Goal: Manage account settings

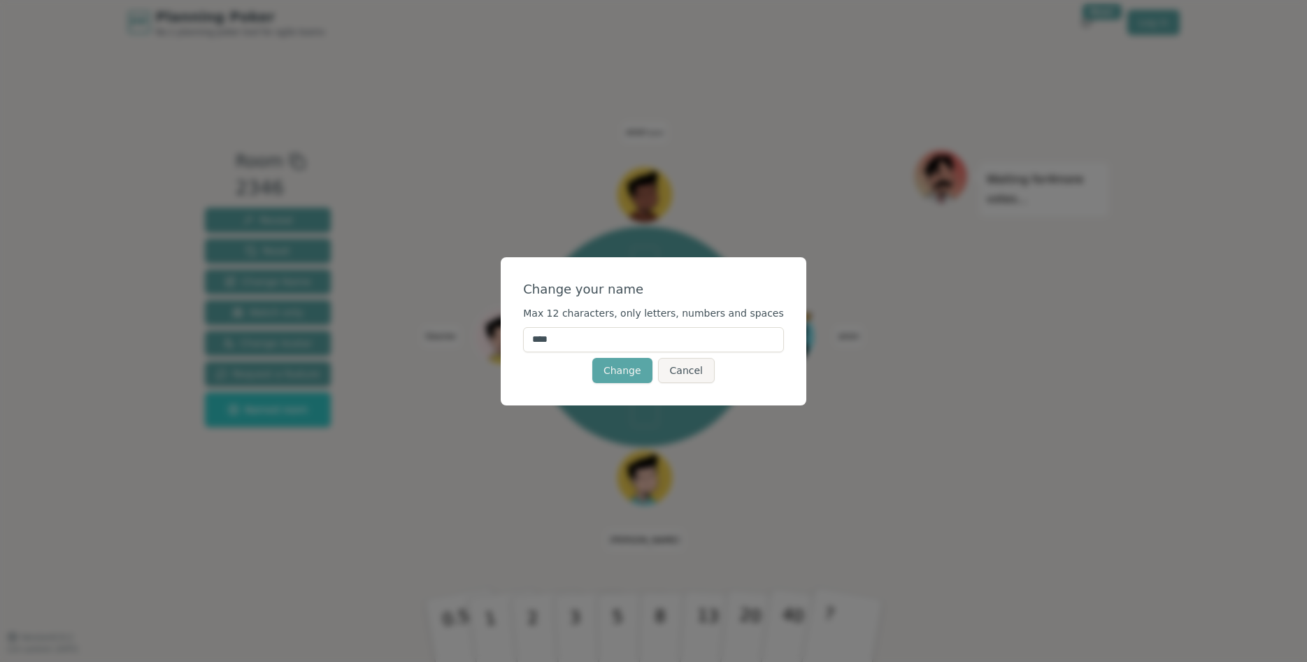
click at [566, 343] on input "****" at bounding box center [653, 339] width 261 height 25
type input "****"
click at [625, 364] on button "Change" at bounding box center [622, 370] width 60 height 25
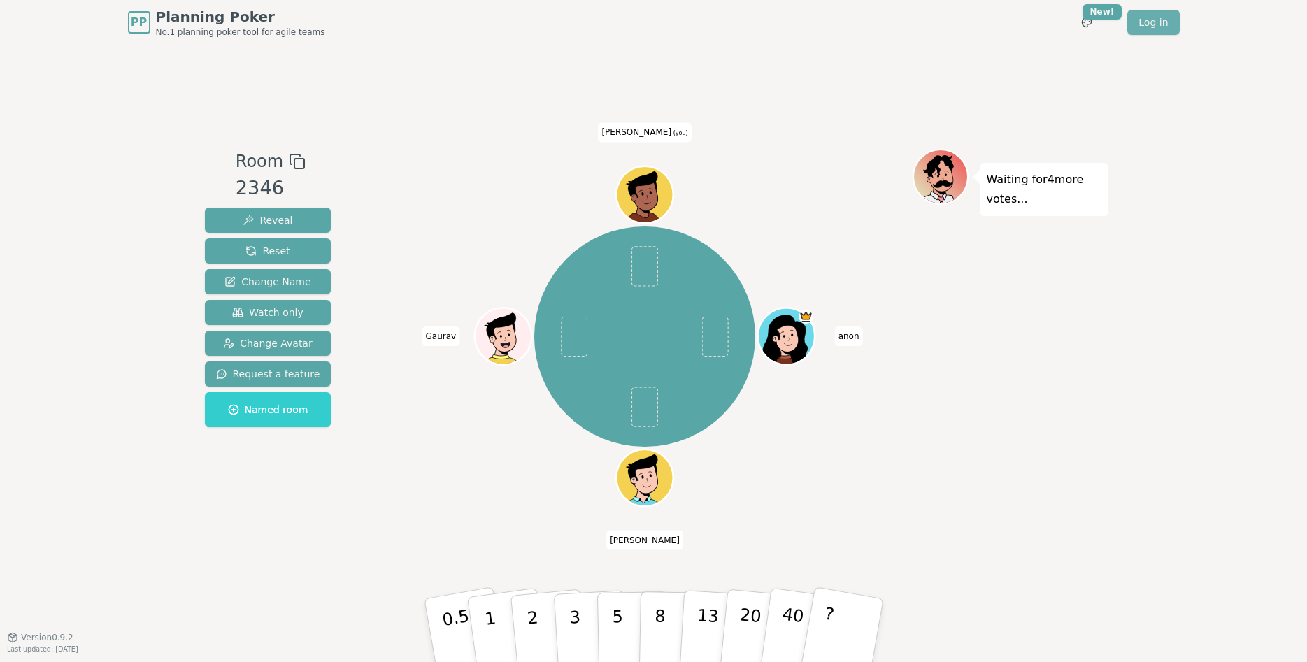
click at [859, 22] on link "Log in" at bounding box center [1153, 22] width 52 height 25
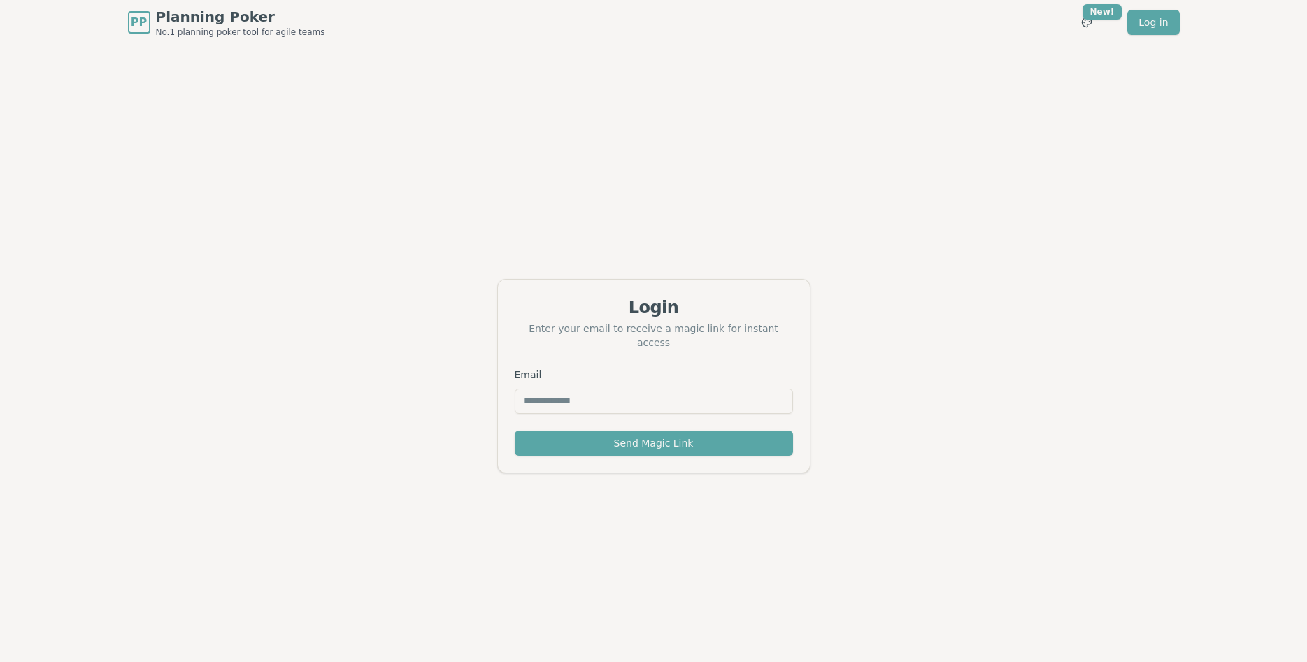
click at [568, 397] on input "Email" at bounding box center [654, 401] width 278 height 25
type input "**********"
click at [515, 431] on button "Send Magic Link" at bounding box center [654, 443] width 278 height 25
click at [1167, 23] on html "PP Planning Poker No.1 planning poker tool for agile teams Dashboard Toggle the…" at bounding box center [653, 353] width 1307 height 707
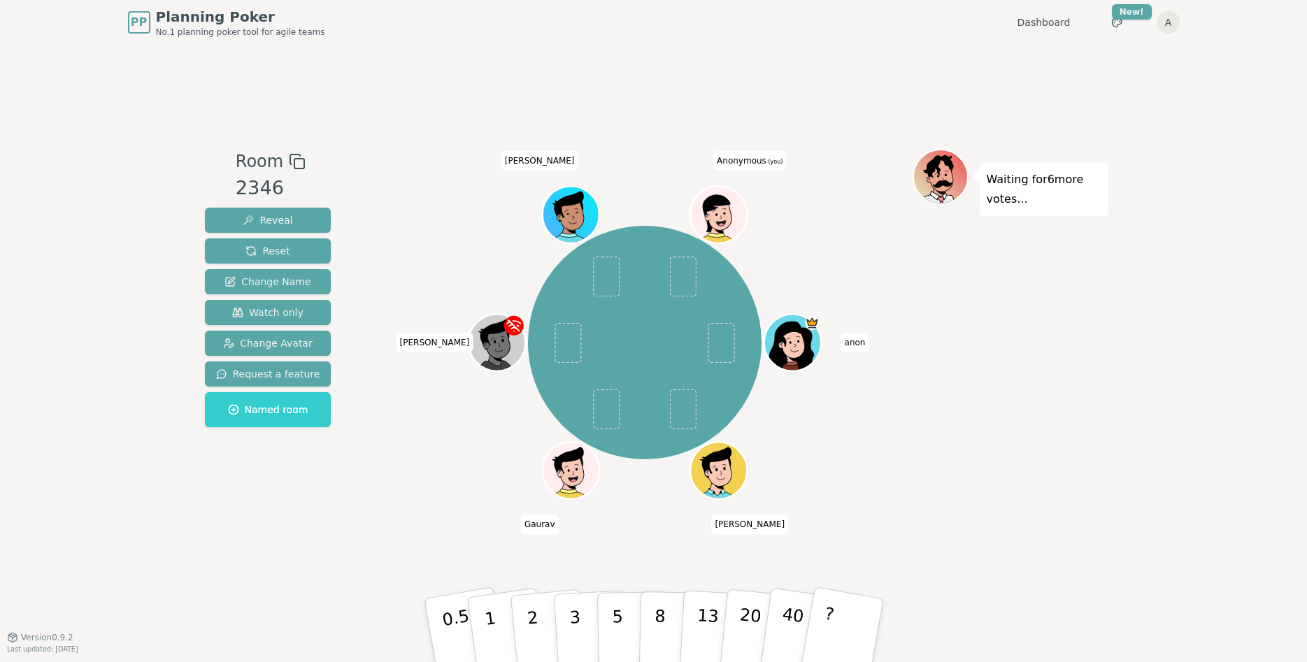
click at [1170, 18] on html "PP Planning Poker No.1 planning poker tool for agile teams Dashboard Toggle the…" at bounding box center [653, 331] width 1307 height 662
click at [1069, 53] on link "Profile" at bounding box center [1102, 51] width 150 height 22
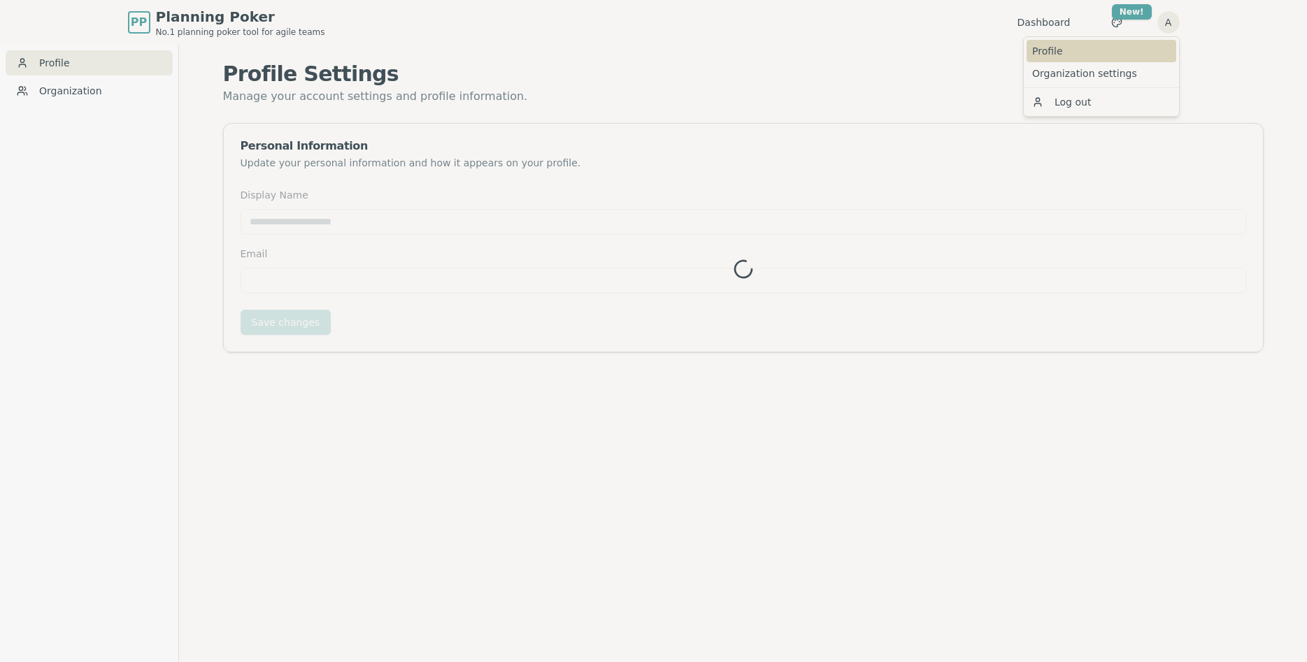
type input "*********"
type input "**********"
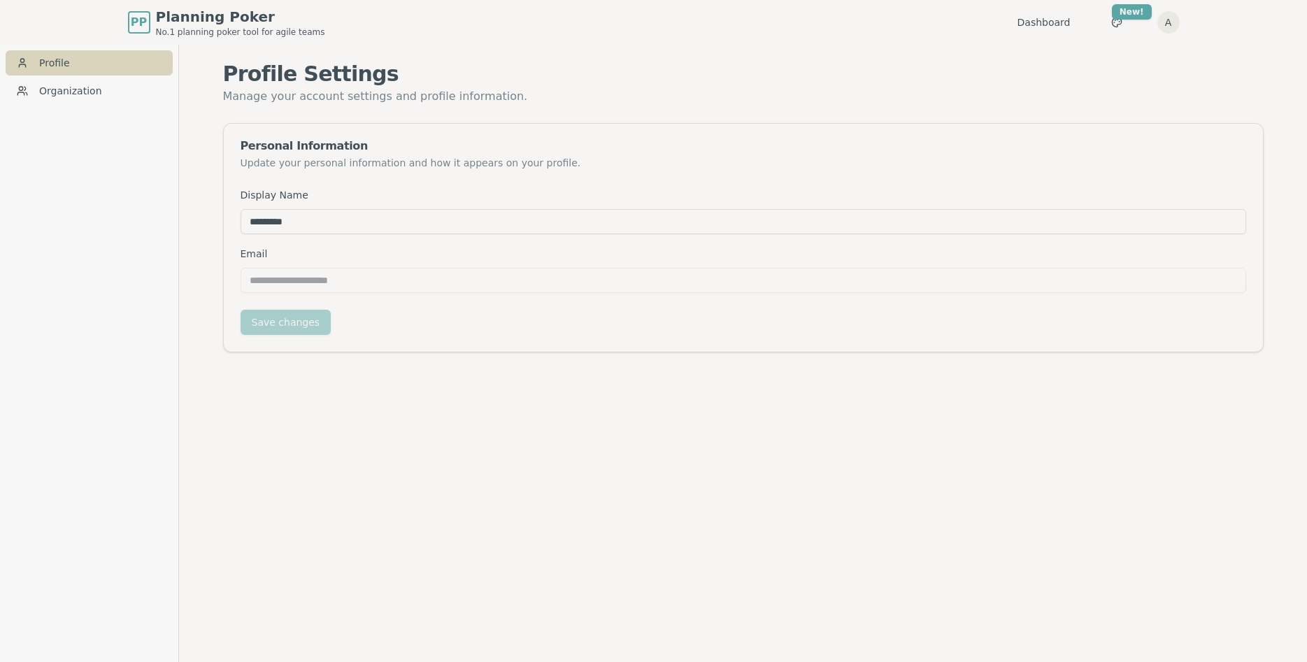
click at [76, 61] on link "Profile" at bounding box center [89, 62] width 167 height 25
click at [62, 86] on link "Organization" at bounding box center [89, 90] width 167 height 25
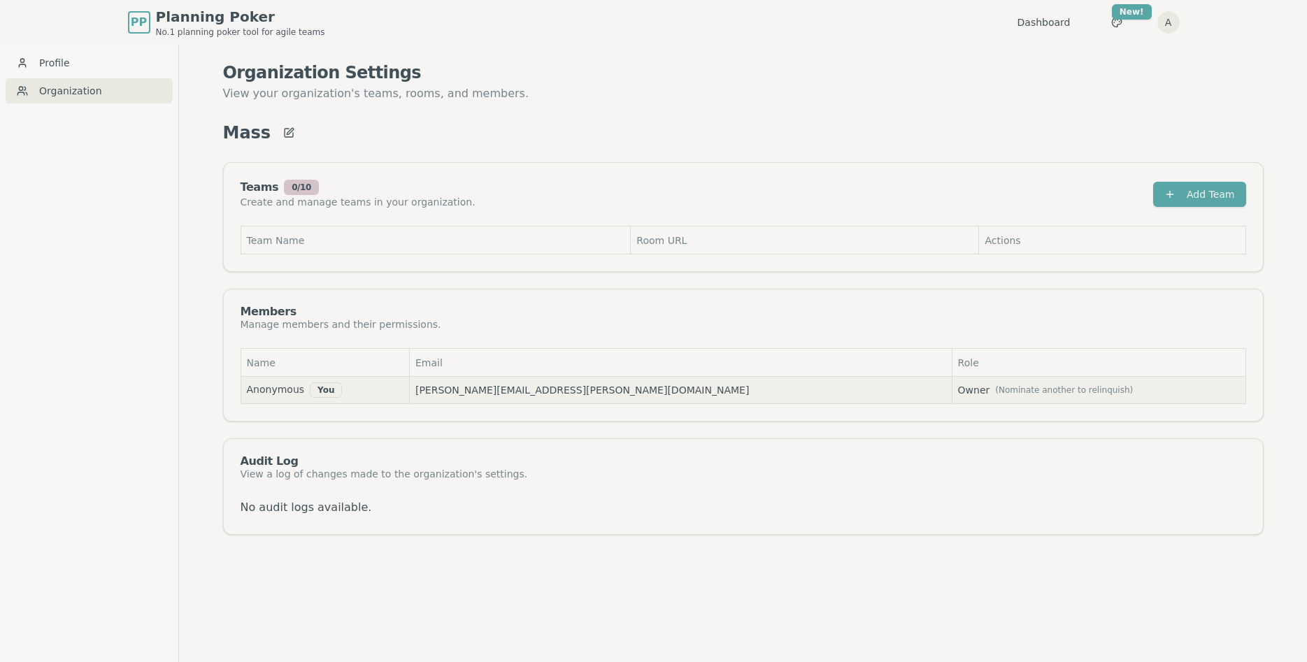
click at [63, 64] on link "Profile" at bounding box center [89, 62] width 167 height 25
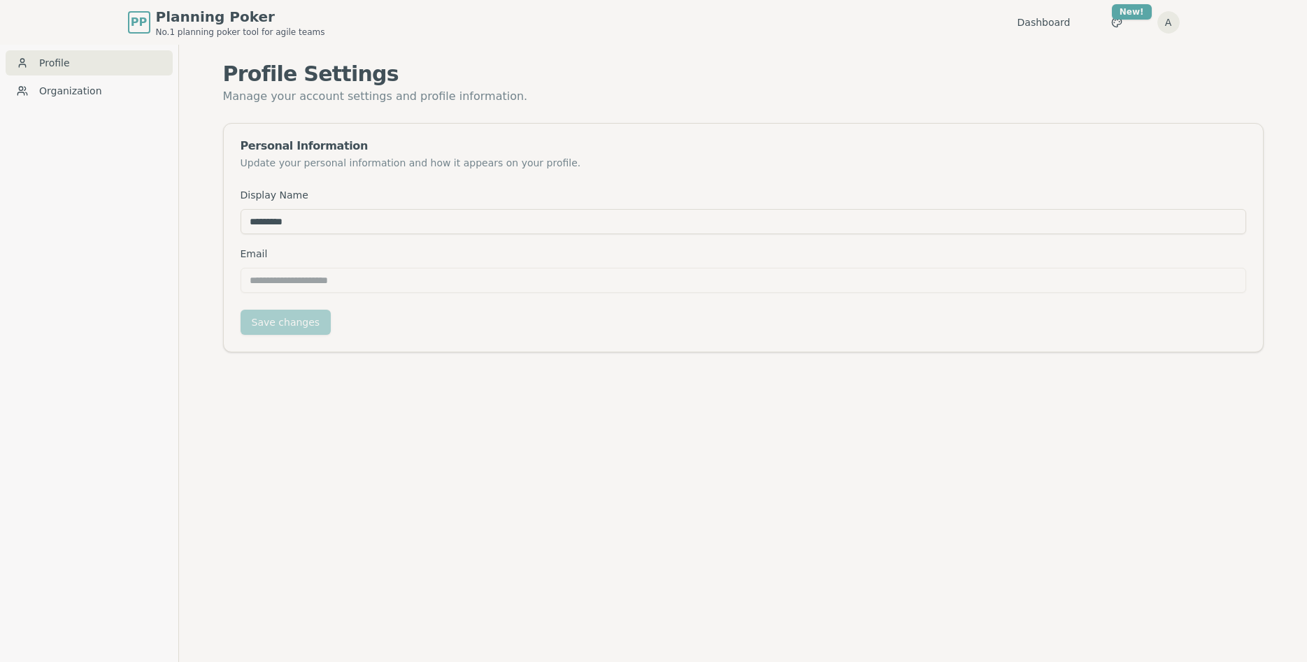
type input "*********"
type input "**********"
click at [285, 231] on input "*********" at bounding box center [744, 221] width 1006 height 25
click at [285, 232] on input "*********" at bounding box center [744, 221] width 1006 height 25
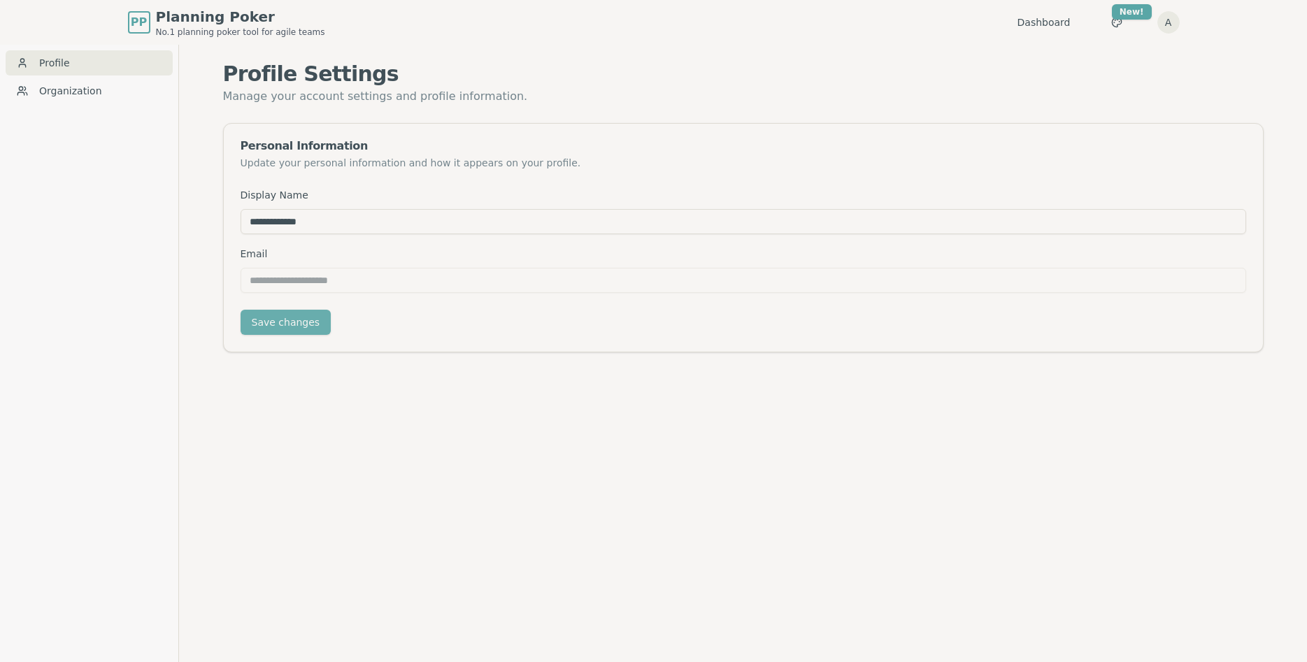
type input "**********"
click at [289, 318] on button "Save changes" at bounding box center [286, 322] width 91 height 25
click at [1057, 17] on link "Dashboard" at bounding box center [1044, 22] width 53 height 14
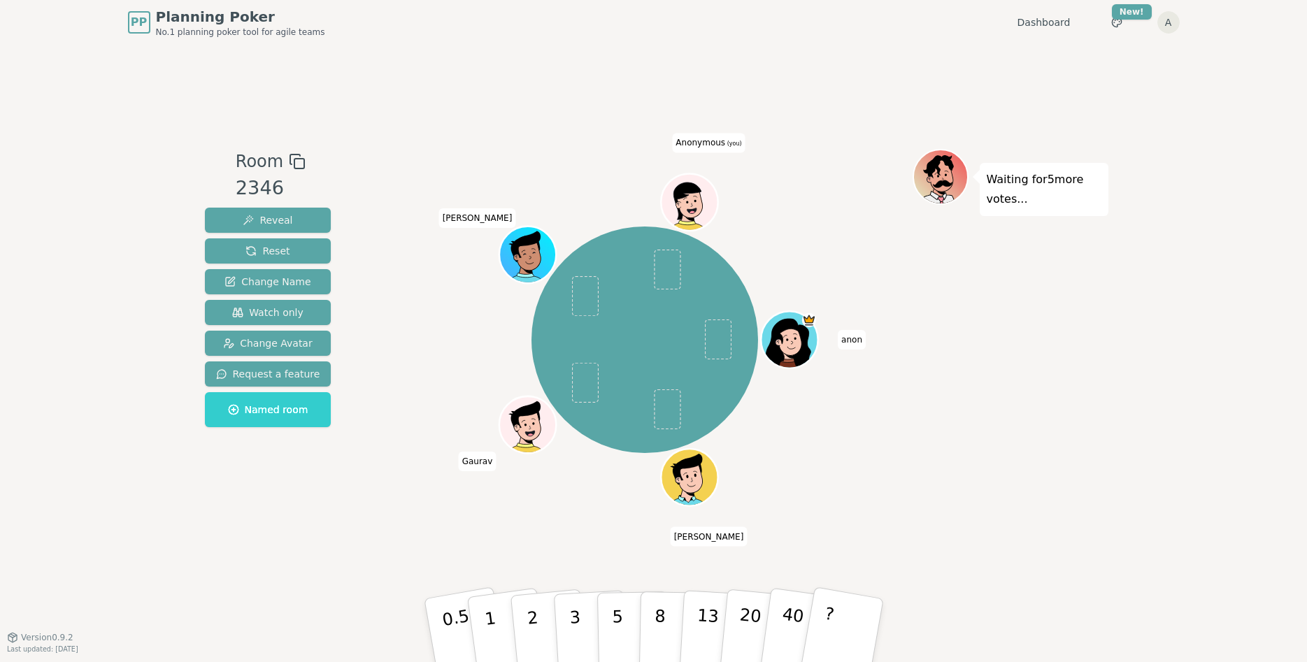
click at [716, 143] on span "Anonymous (you)" at bounding box center [708, 143] width 73 height 20
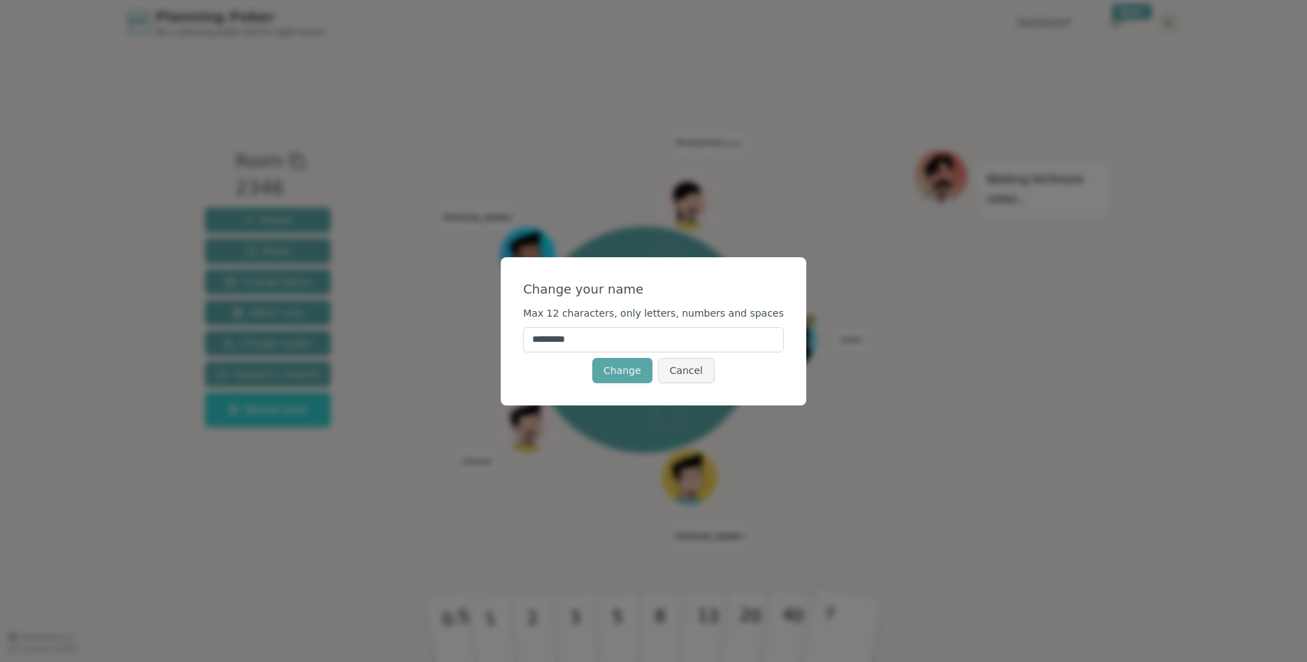
click at [573, 339] on input "*********" at bounding box center [653, 339] width 261 height 25
type input "****"
click at [632, 368] on button "Change" at bounding box center [622, 370] width 60 height 25
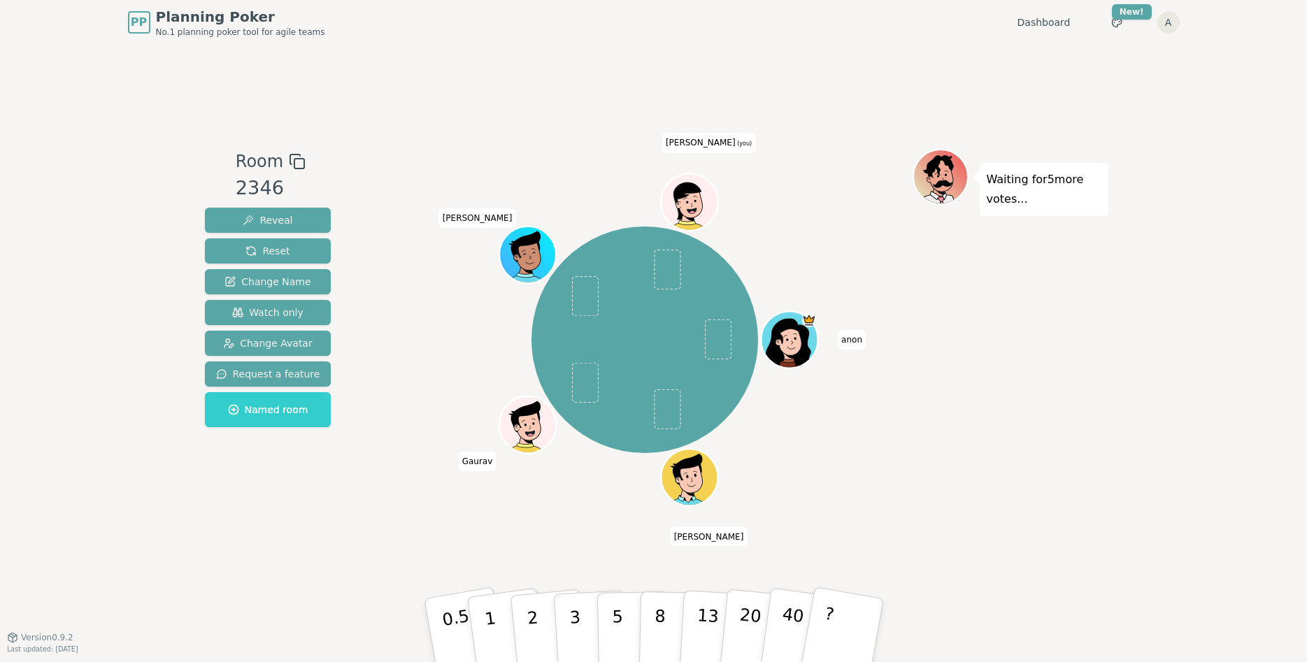
click at [694, 190] on icon at bounding box center [687, 200] width 28 height 37
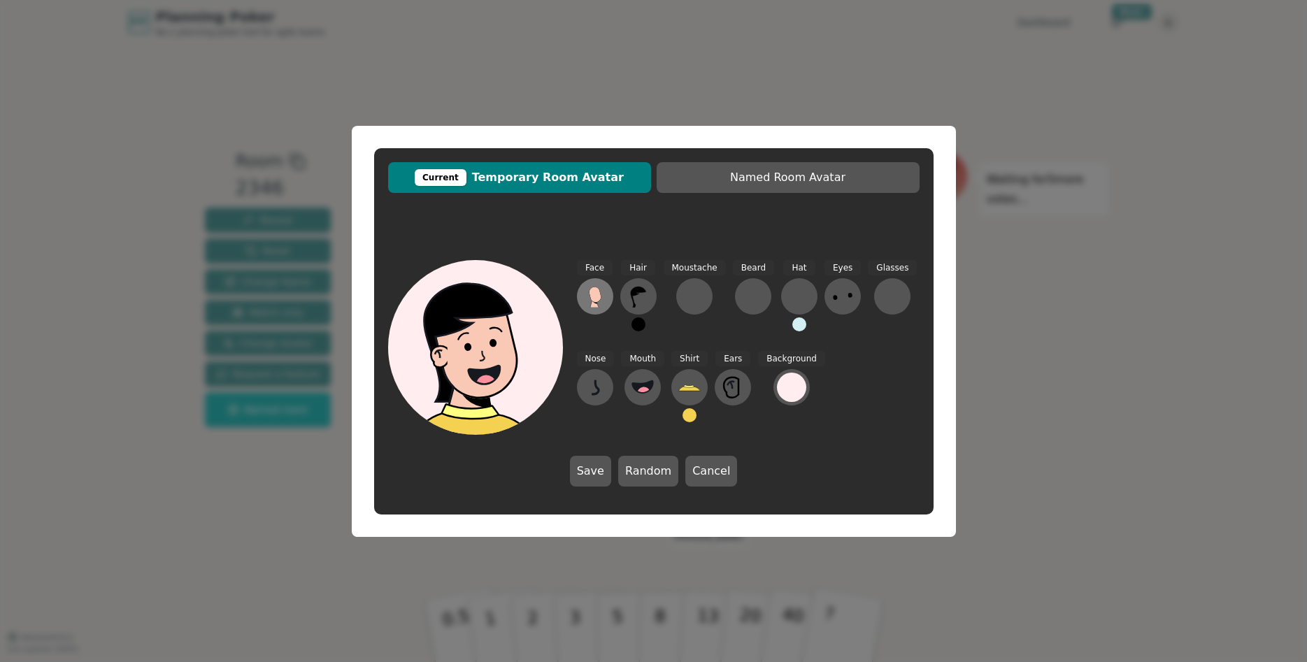
click at [600, 297] on icon at bounding box center [595, 294] width 12 height 15
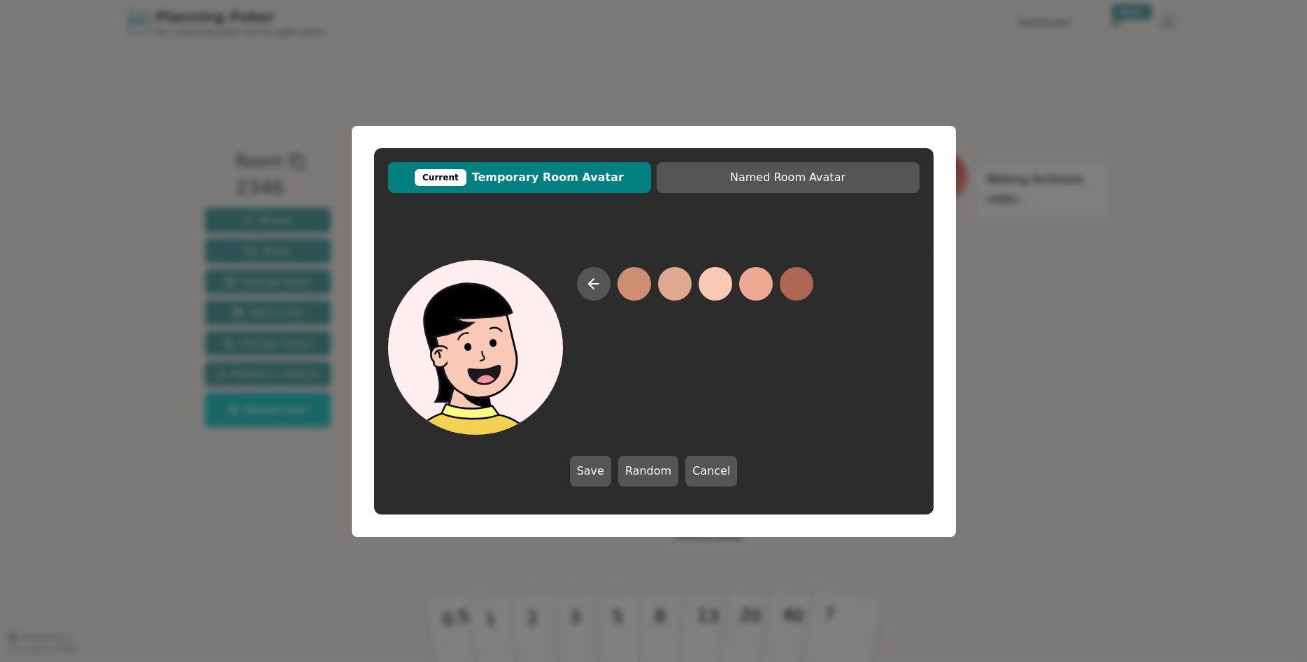
click at [726, 287] on button at bounding box center [716, 284] width 34 height 34
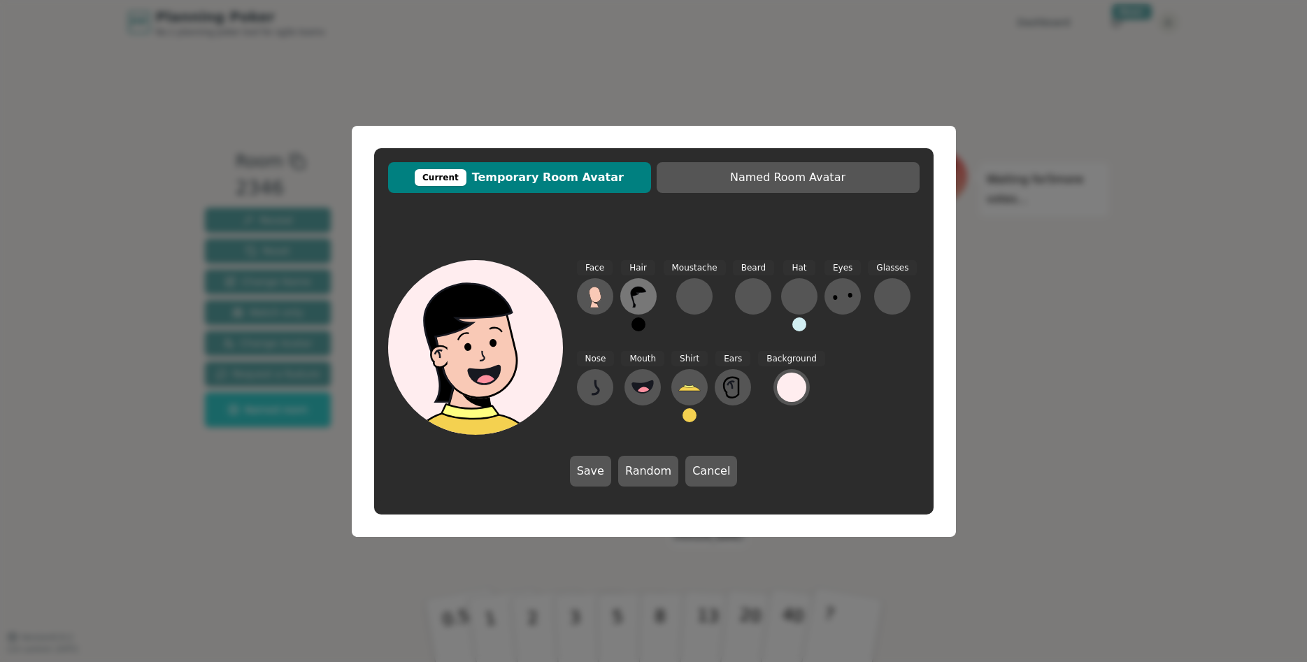
click at [631, 293] on icon at bounding box center [637, 297] width 15 height 21
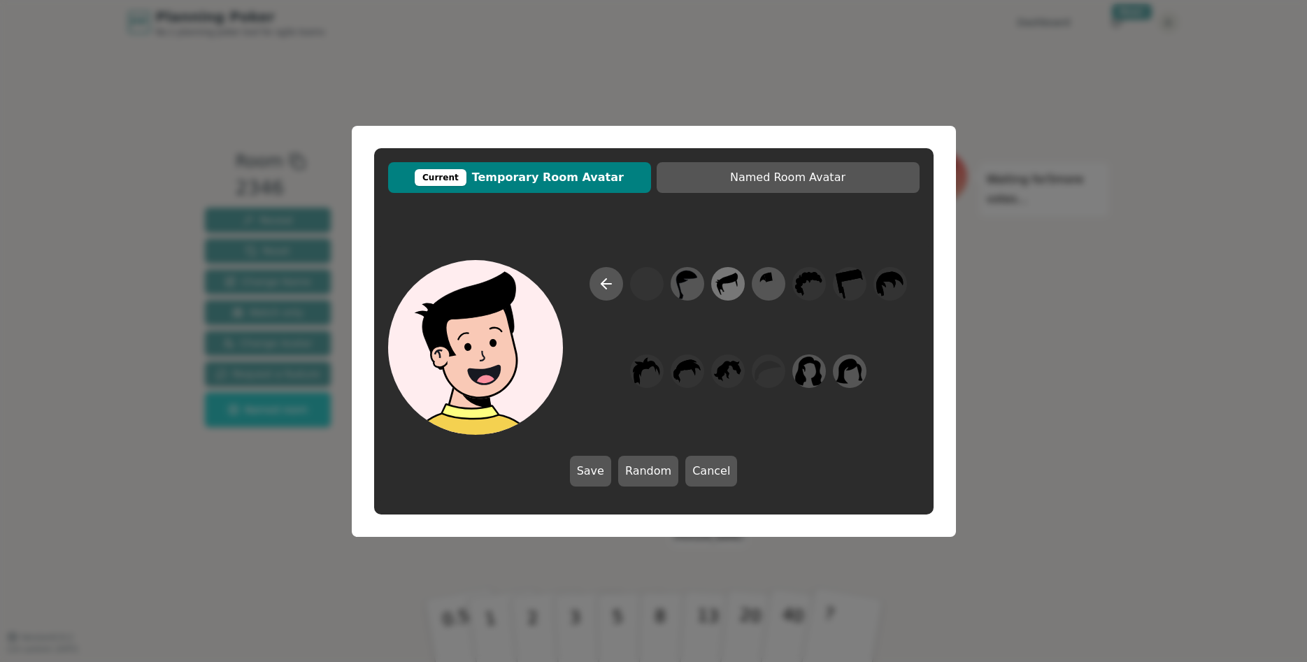
click at [723, 290] on icon at bounding box center [722, 287] width 6 height 8
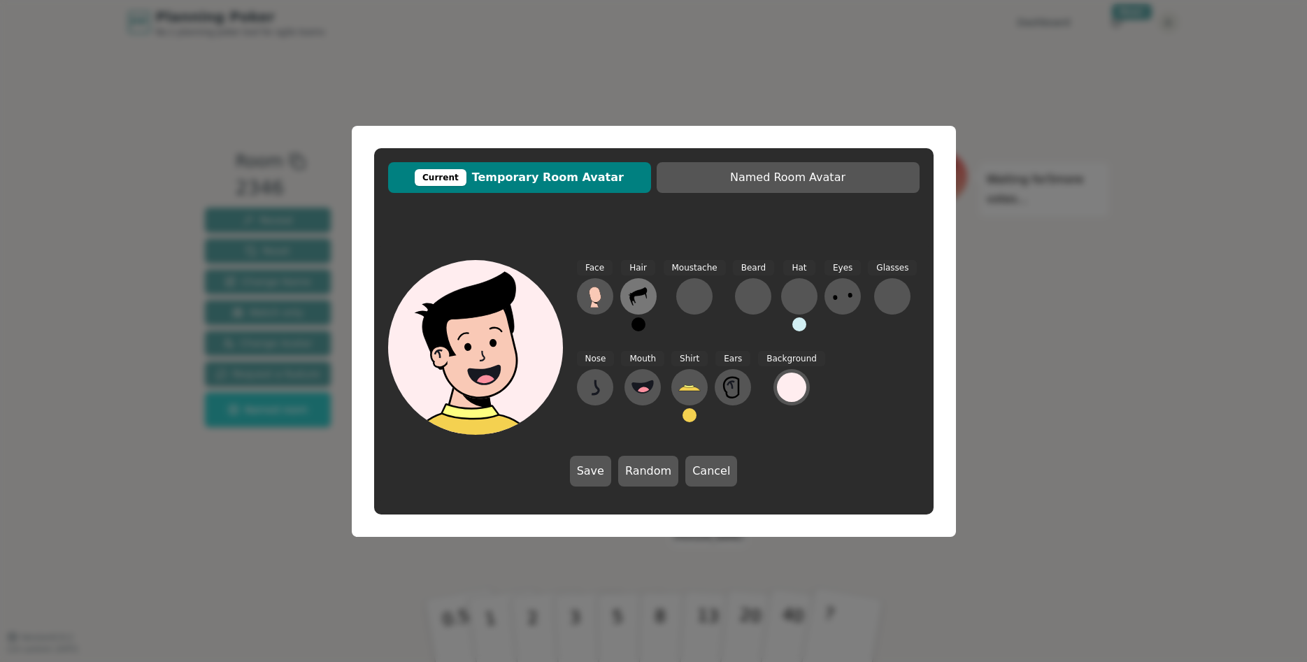
click at [648, 296] on icon at bounding box center [638, 296] width 22 height 22
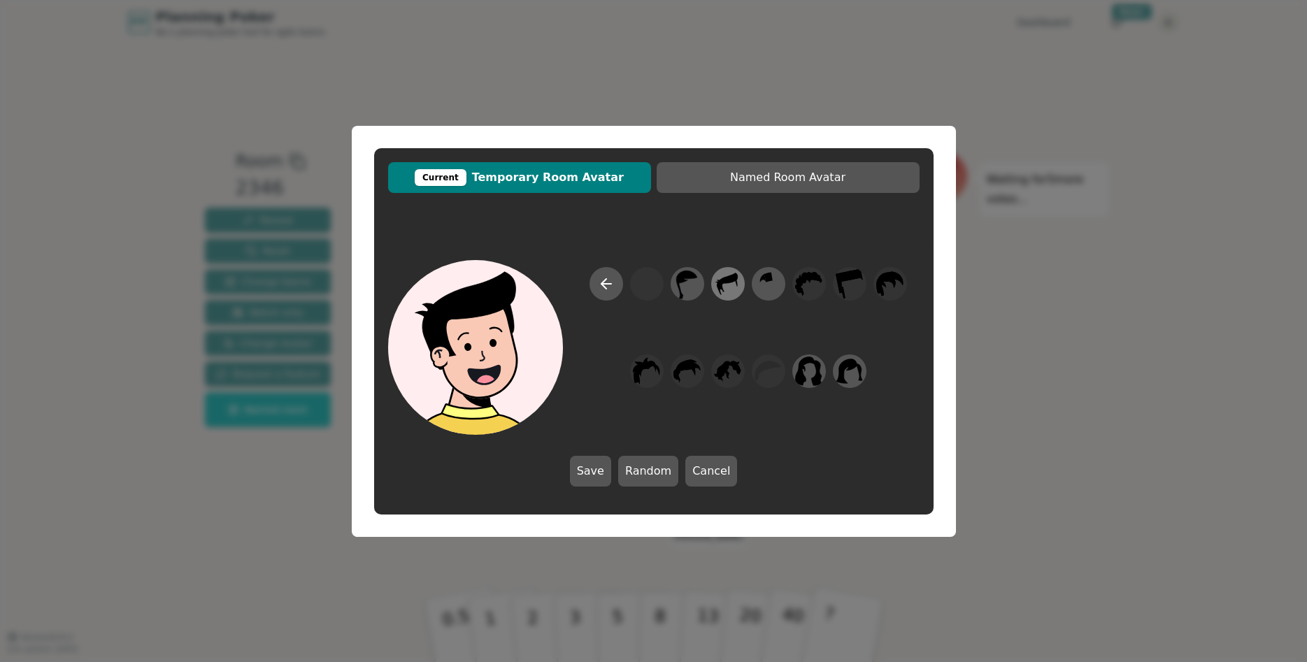
click at [735, 286] on icon at bounding box center [727, 283] width 27 height 31
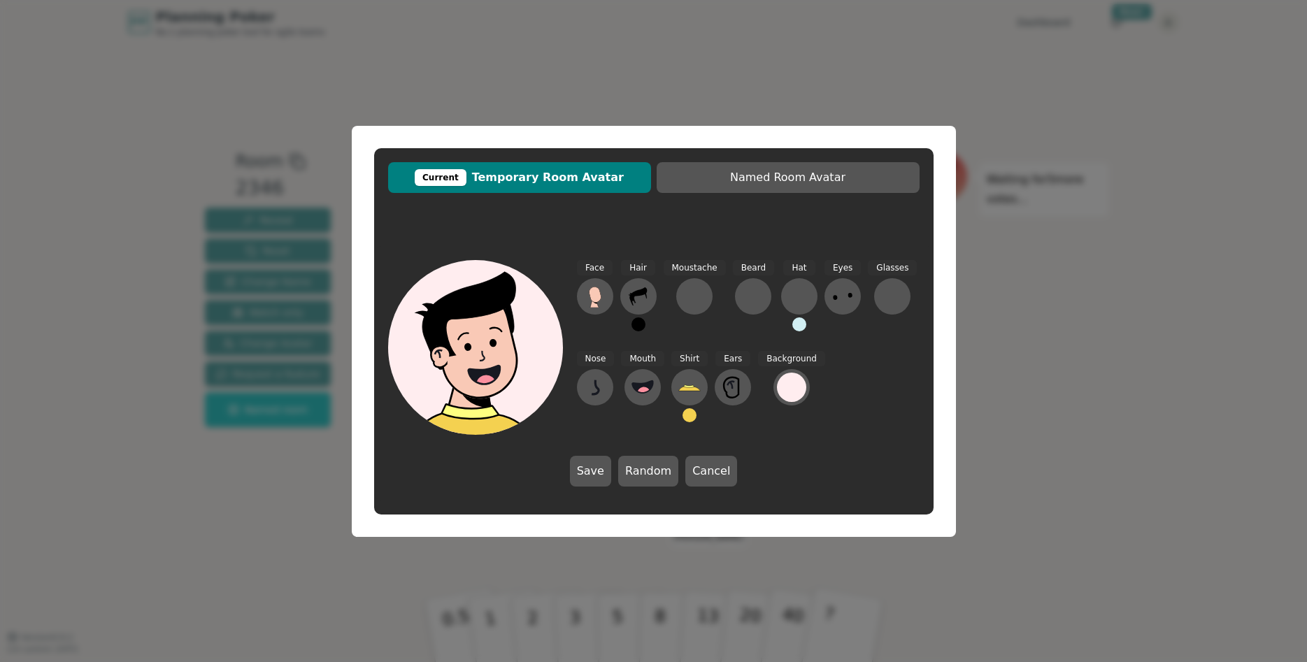
click at [634, 325] on button at bounding box center [639, 325] width 14 height 14
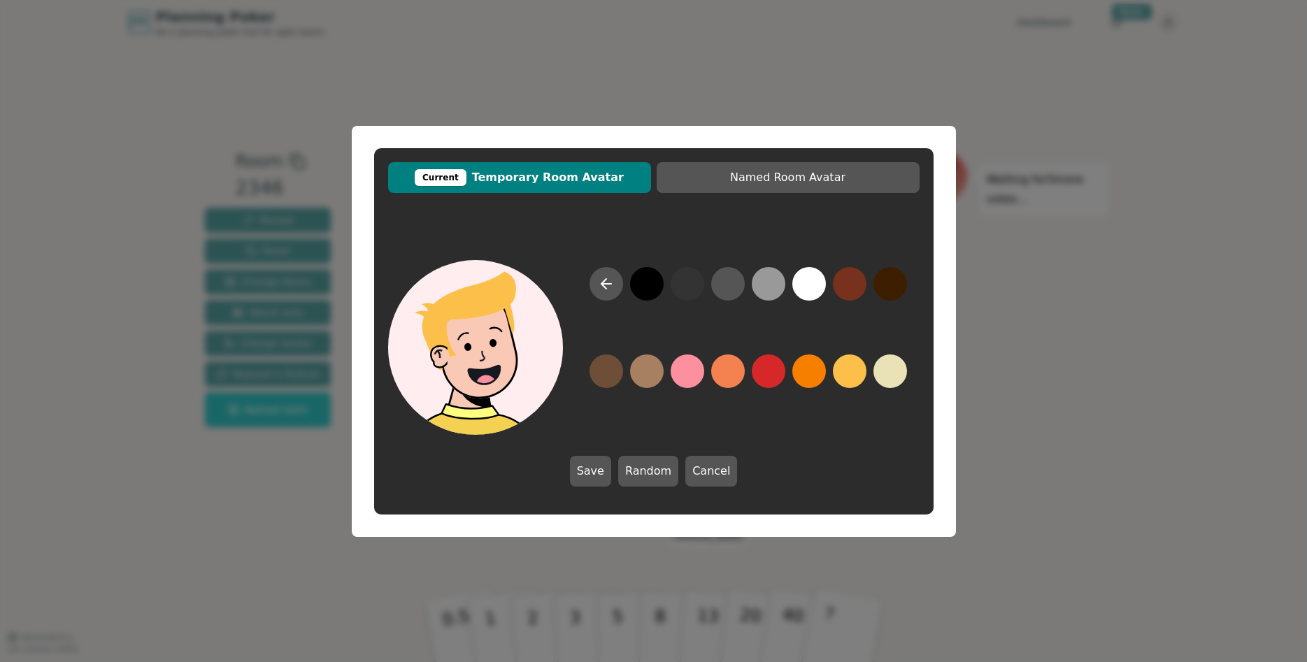
click at [846, 379] on button at bounding box center [850, 372] width 34 height 34
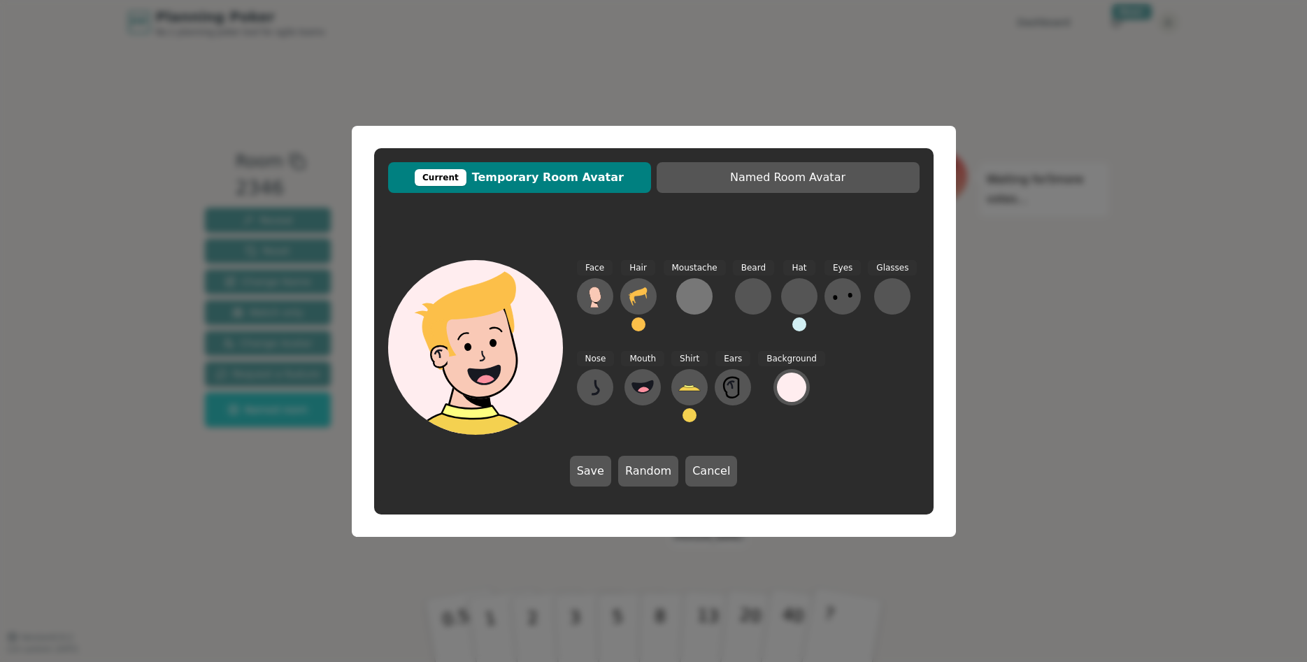
click at [694, 292] on div at bounding box center [694, 296] width 22 height 22
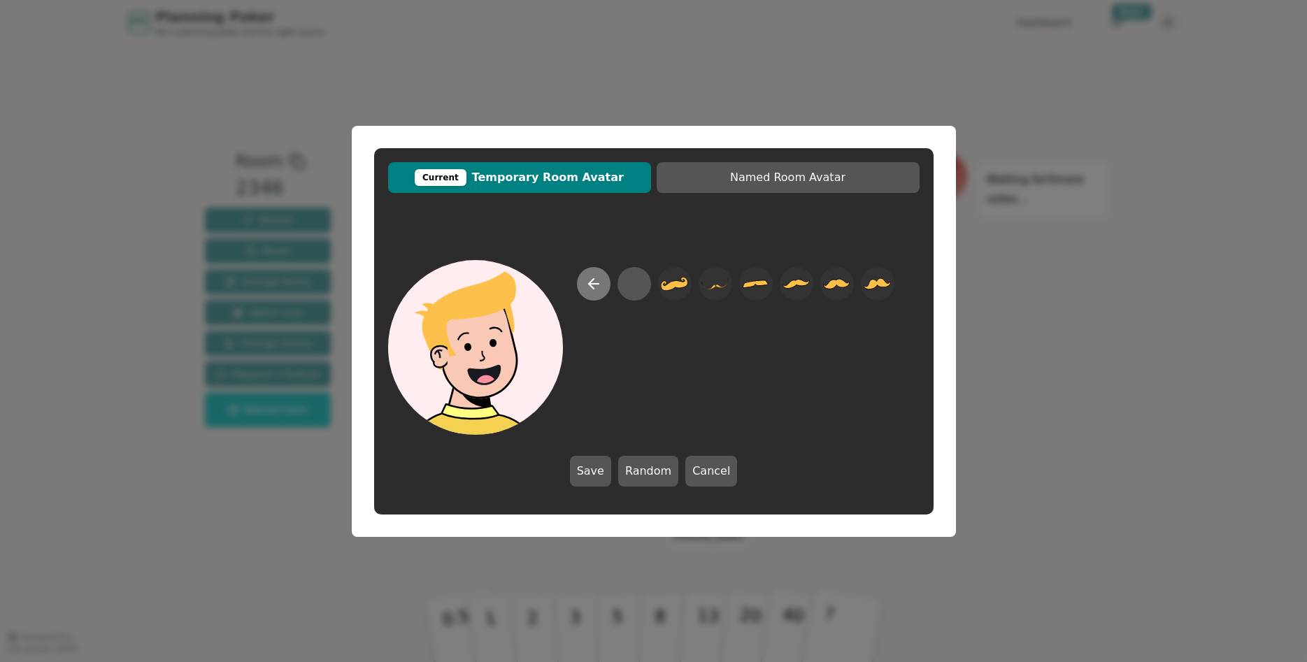
click at [590, 287] on icon at bounding box center [593, 284] width 17 height 17
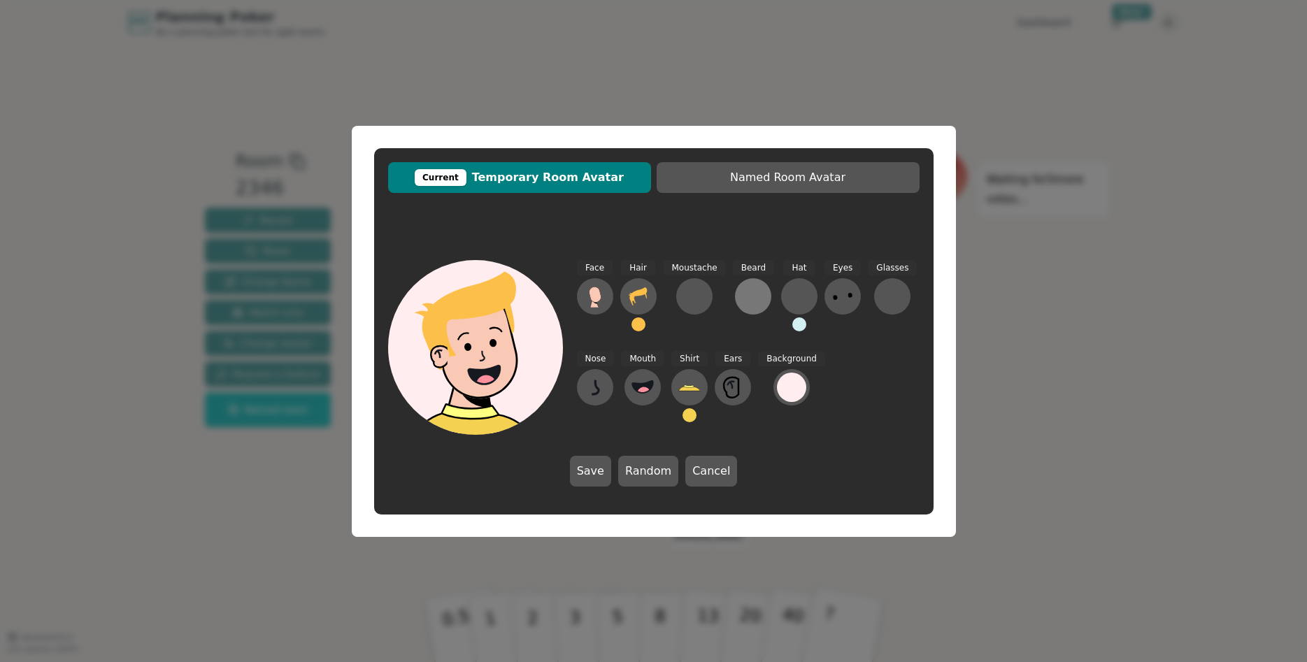
click at [753, 304] on div at bounding box center [753, 296] width 22 height 22
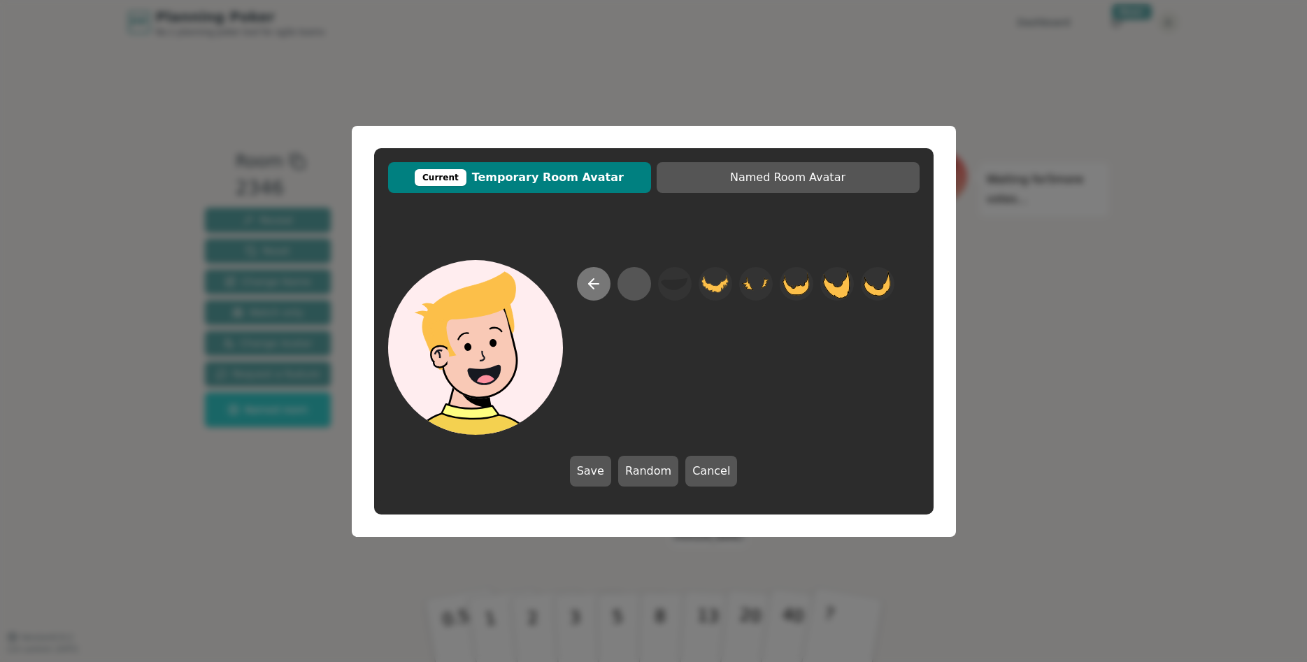
click at [594, 281] on icon at bounding box center [593, 284] width 17 height 17
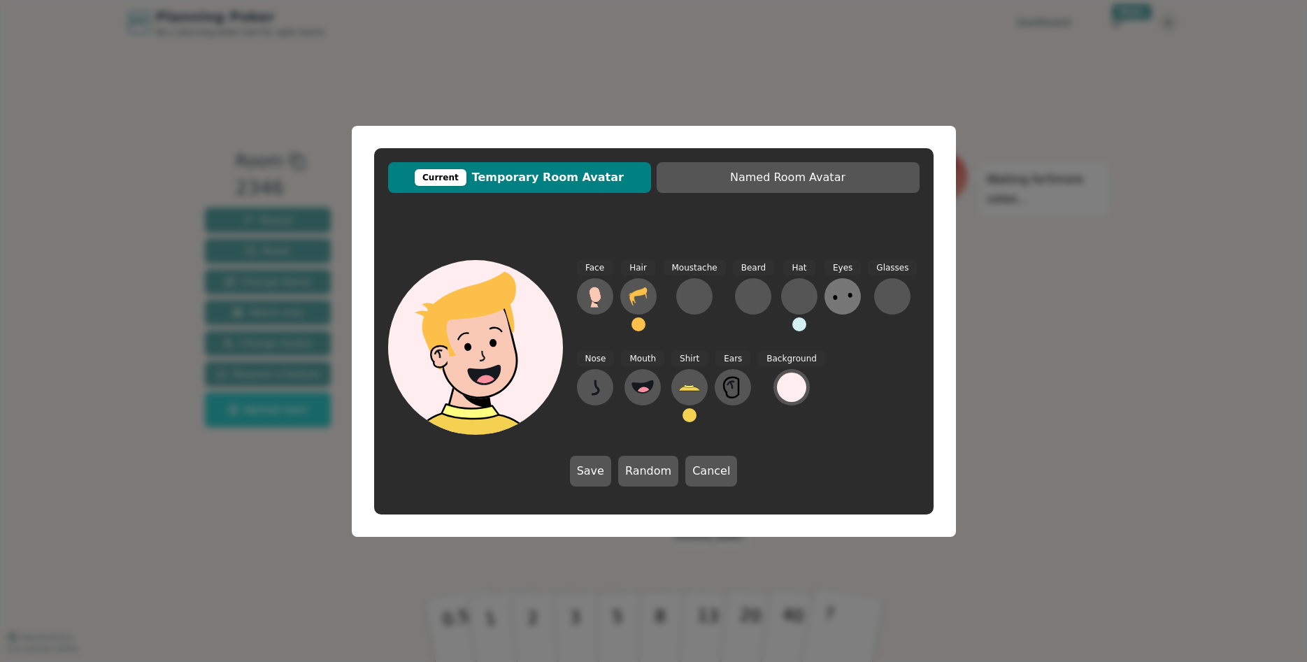
click at [835, 295] on icon at bounding box center [843, 296] width 22 height 22
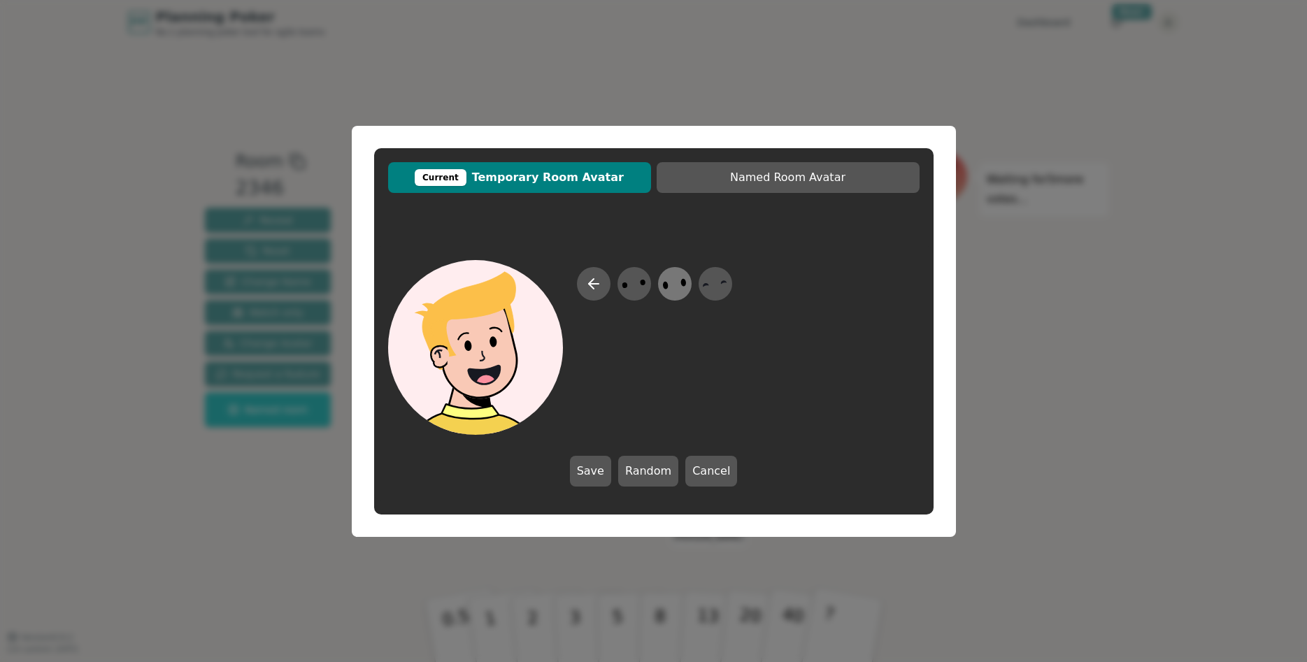
click at [683, 282] on ellipse at bounding box center [684, 282] width 6 height 8
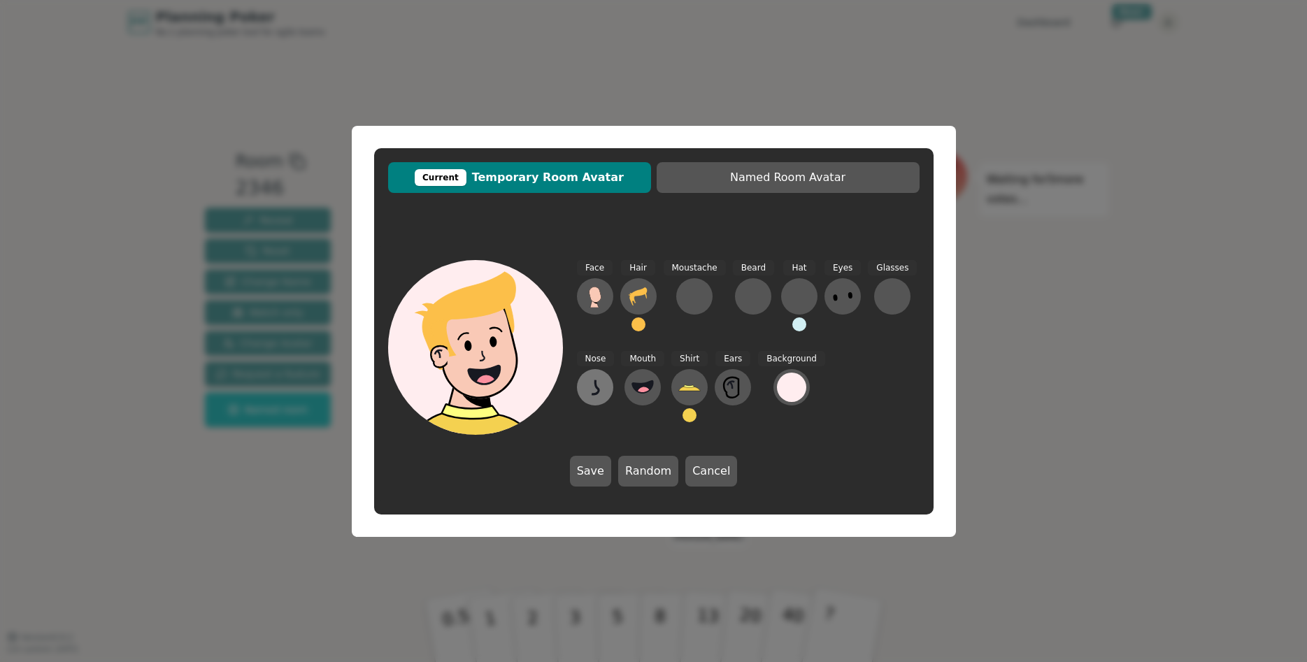
click at [590, 391] on icon at bounding box center [595, 387] width 22 height 22
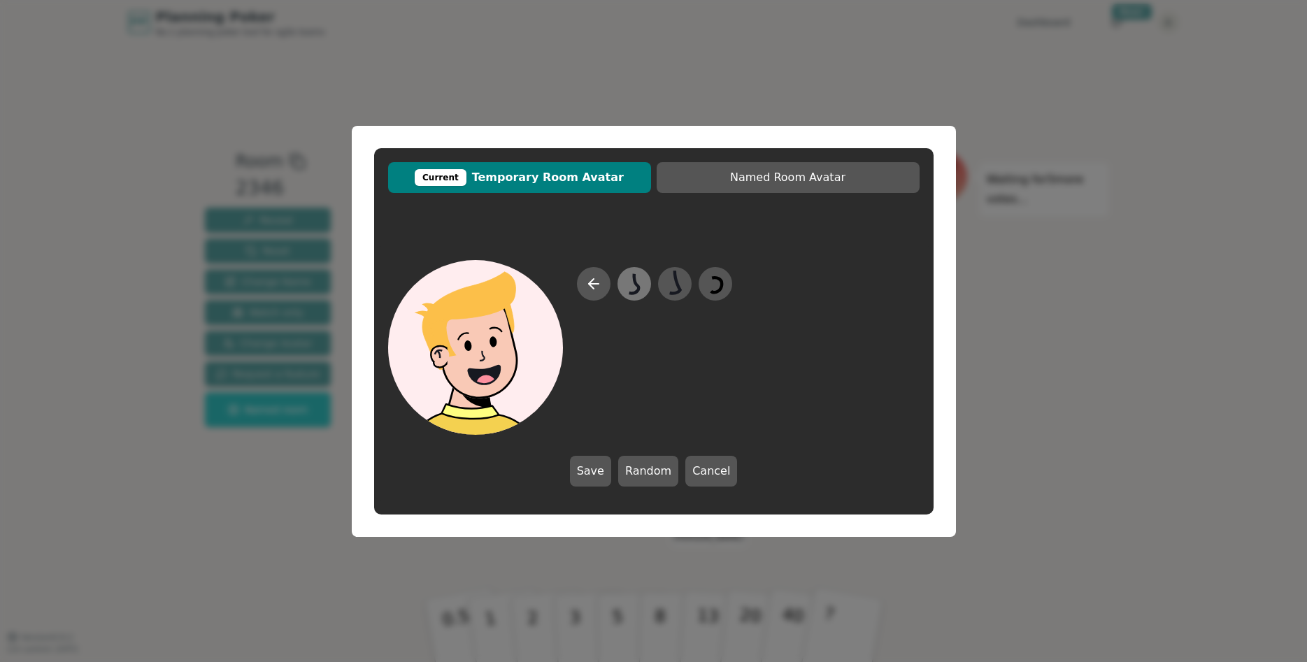
click at [634, 284] on icon at bounding box center [634, 283] width 10 height 20
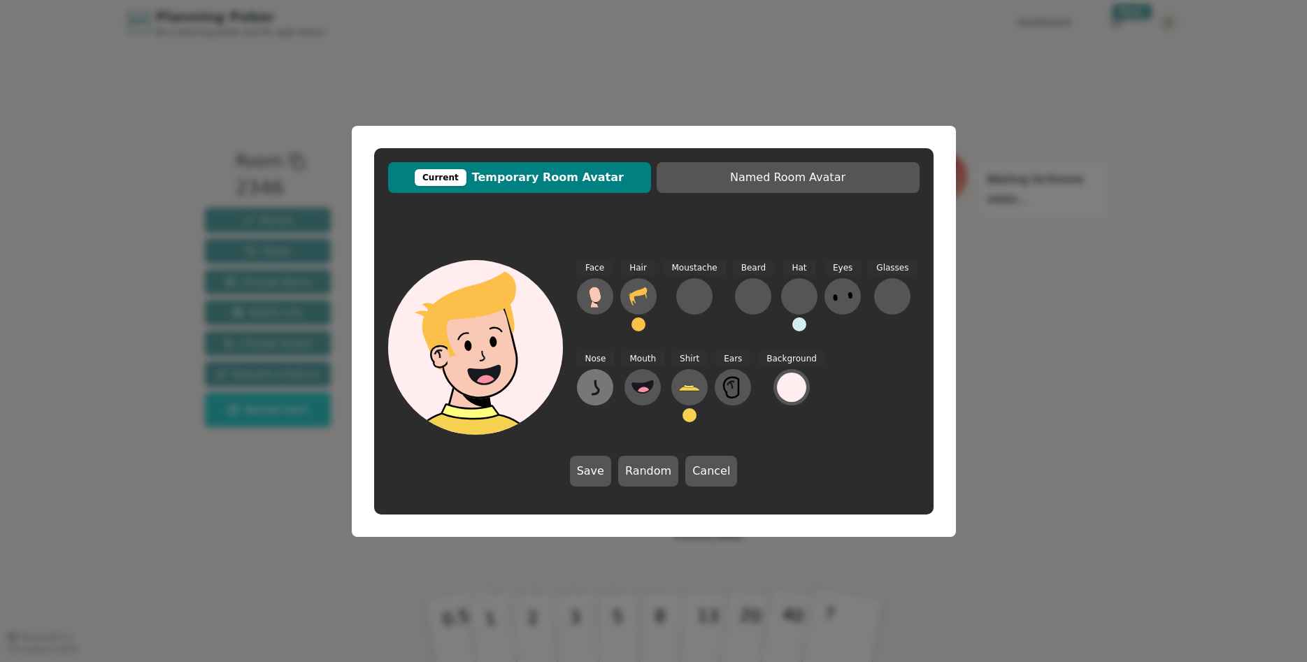
click at [594, 394] on icon at bounding box center [595, 387] width 7 height 14
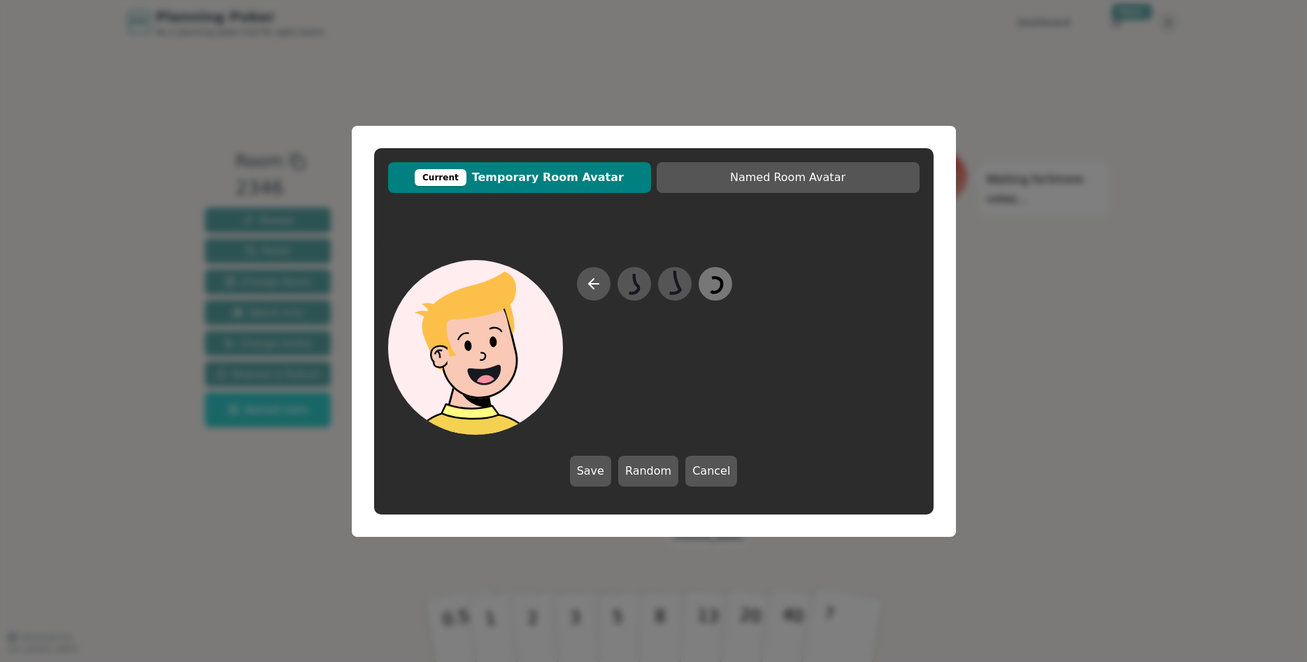
click at [721, 281] on icon at bounding box center [716, 285] width 11 height 15
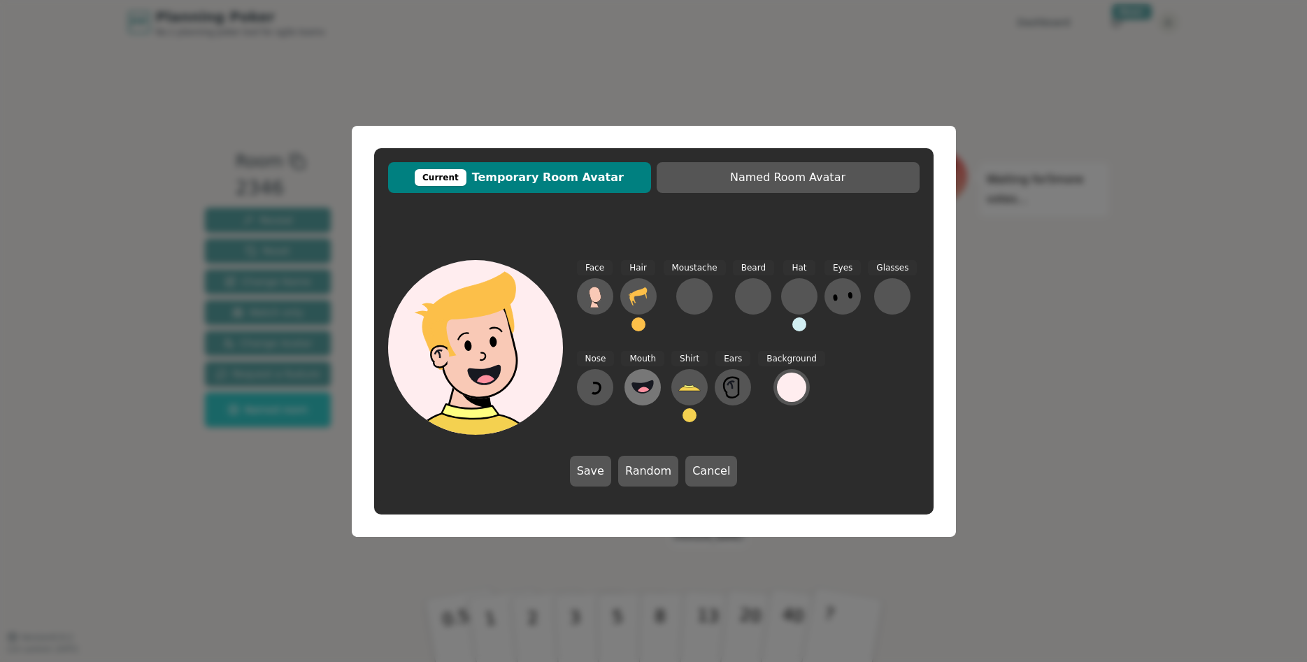
click at [636, 385] on icon at bounding box center [642, 387] width 21 height 12
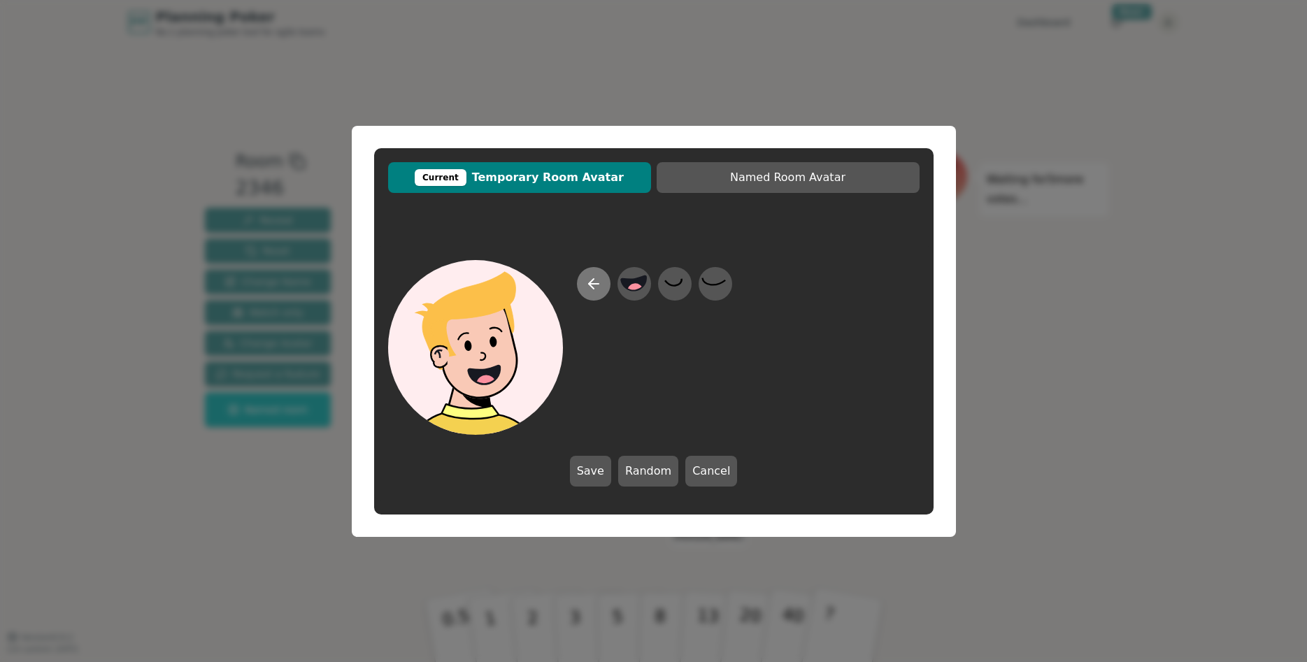
click at [586, 285] on icon at bounding box center [593, 284] width 17 height 17
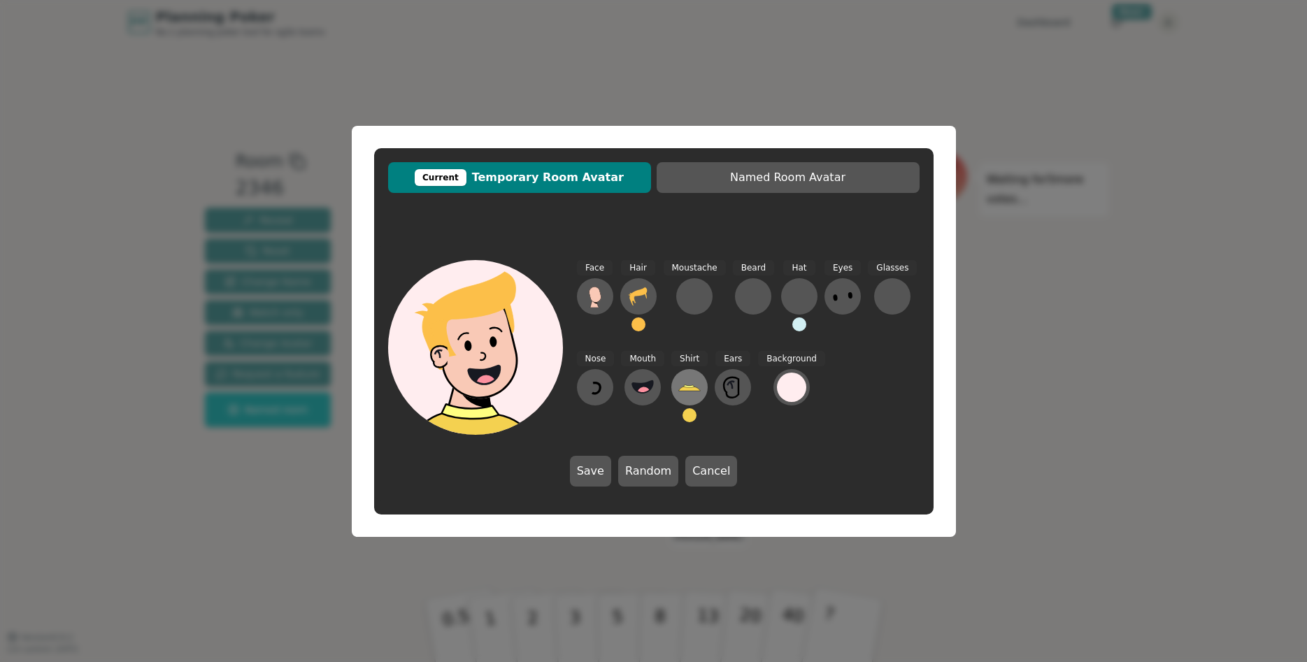
click at [684, 386] on icon at bounding box center [689, 386] width 10 height 3
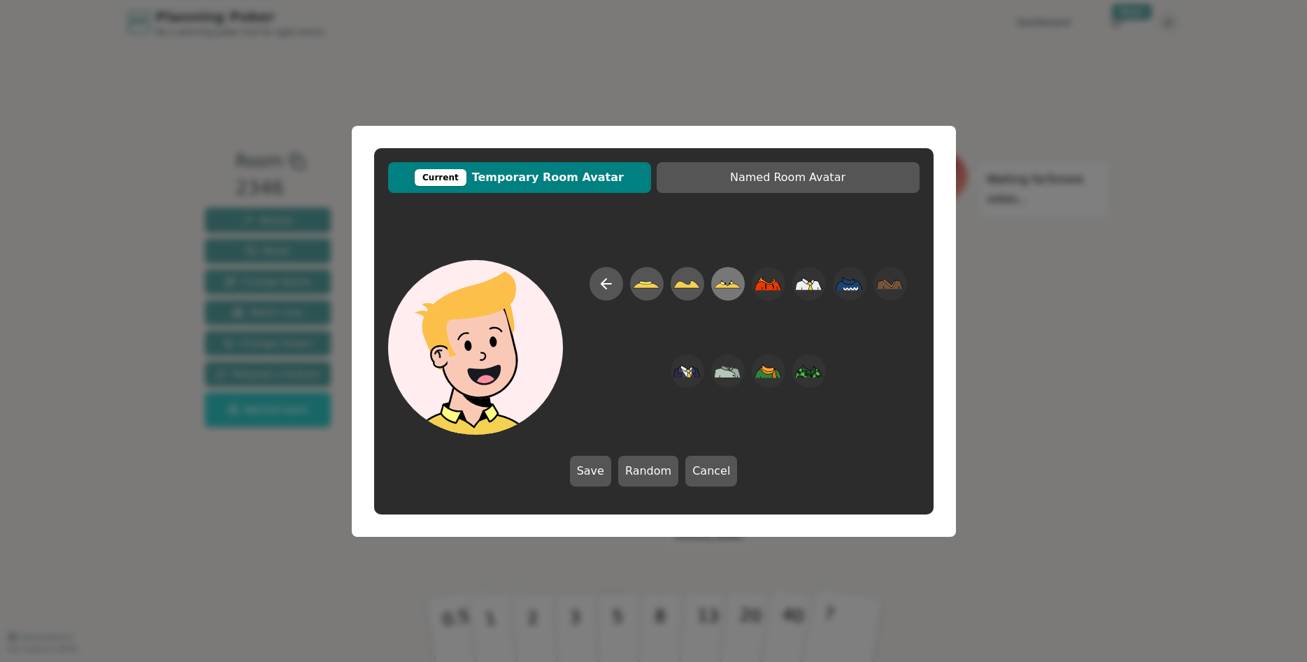
click at [726, 282] on icon at bounding box center [727, 283] width 27 height 31
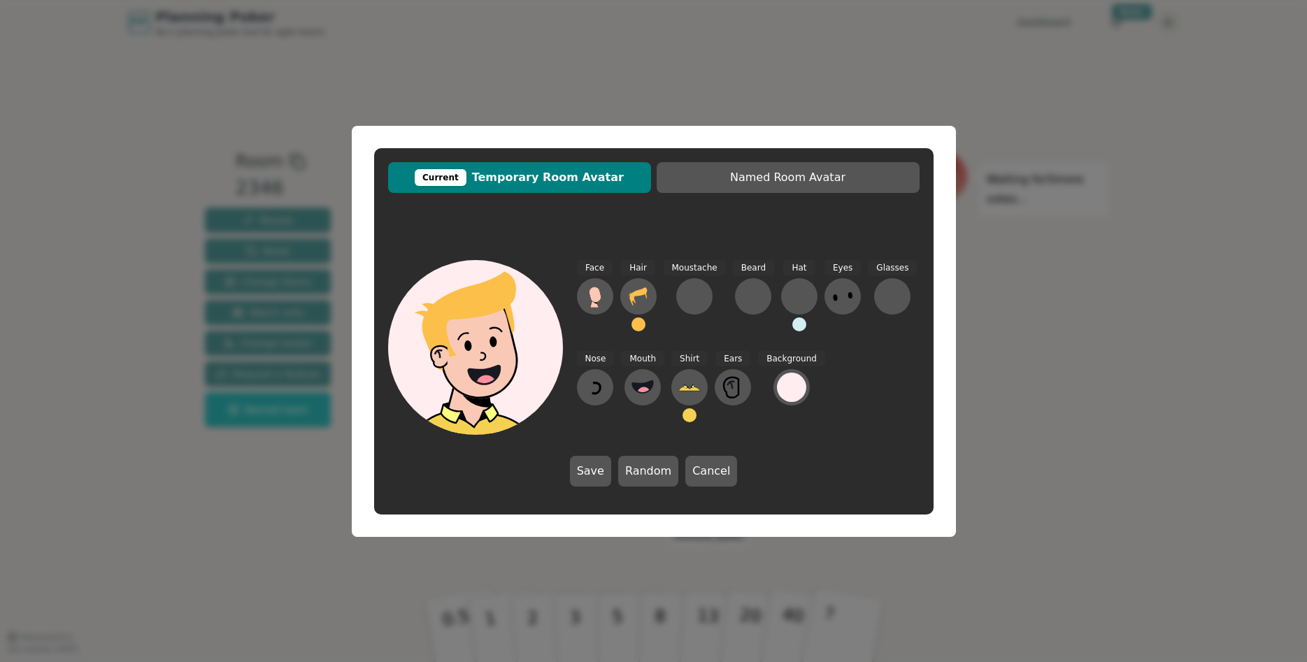
click at [687, 418] on button at bounding box center [690, 415] width 14 height 14
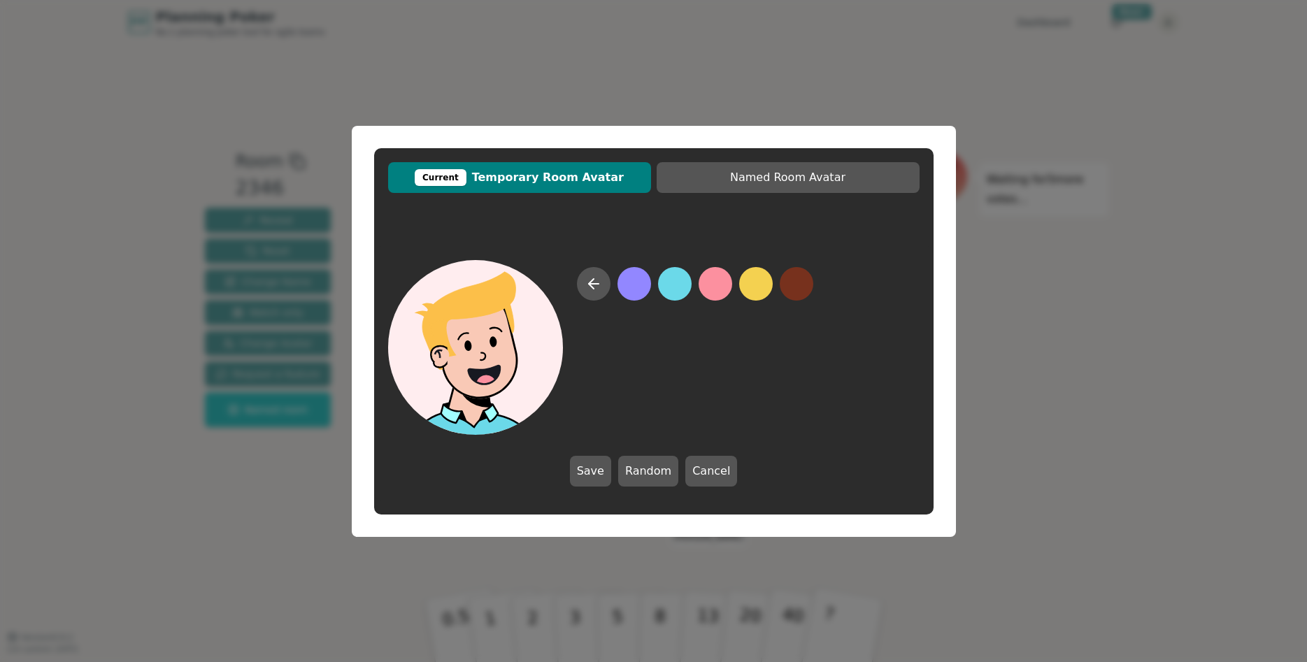
click at [671, 283] on button at bounding box center [675, 284] width 34 height 34
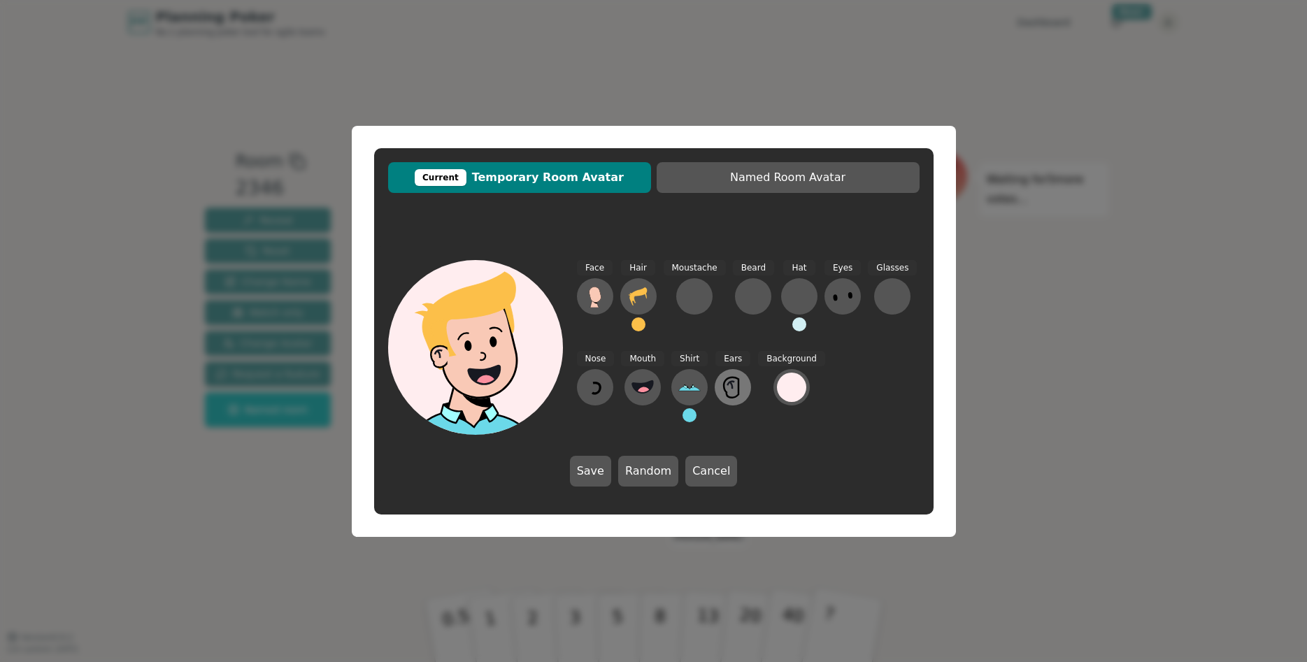
click at [725, 390] on icon at bounding box center [733, 387] width 22 height 22
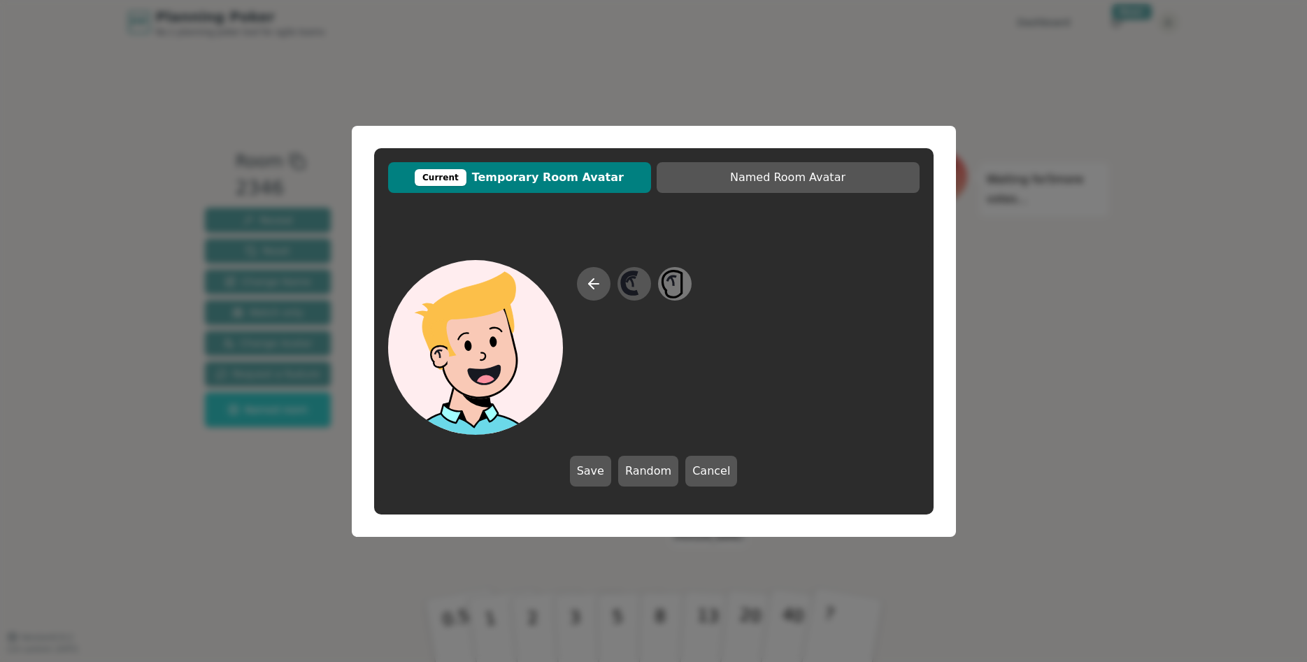
click at [672, 287] on icon at bounding box center [674, 283] width 27 height 31
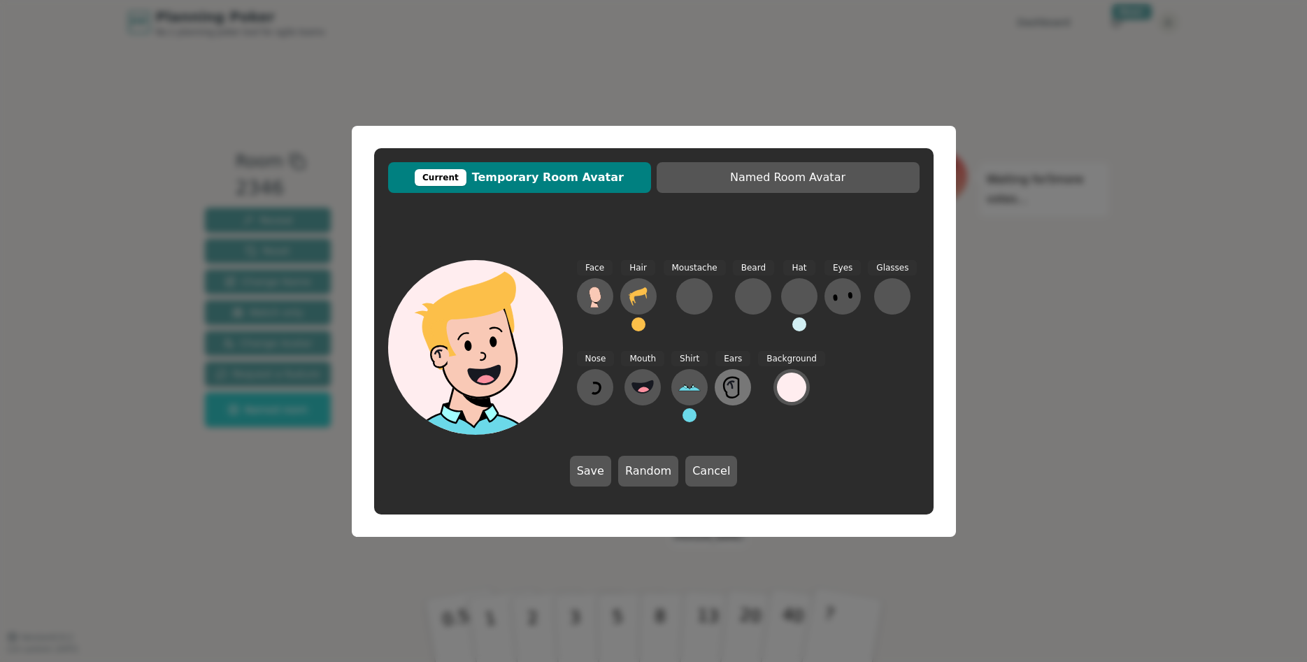
click at [733, 394] on icon at bounding box center [733, 387] width 22 height 22
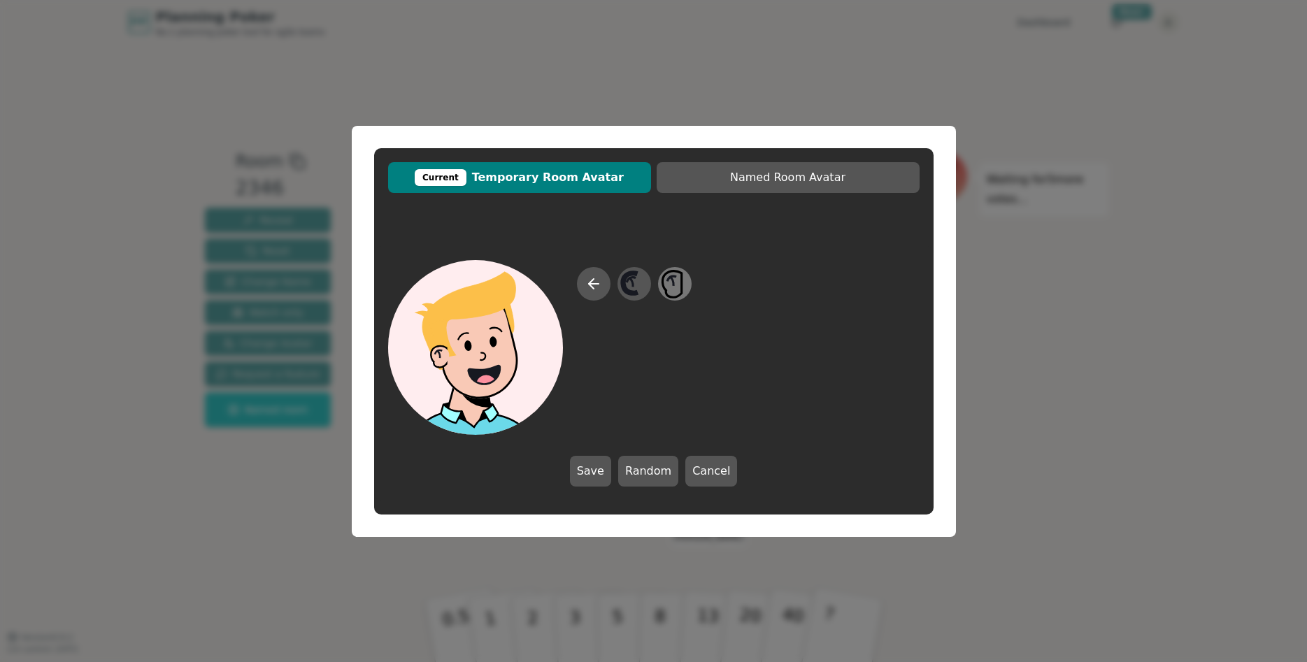
click at [669, 283] on icon at bounding box center [674, 283] width 27 height 31
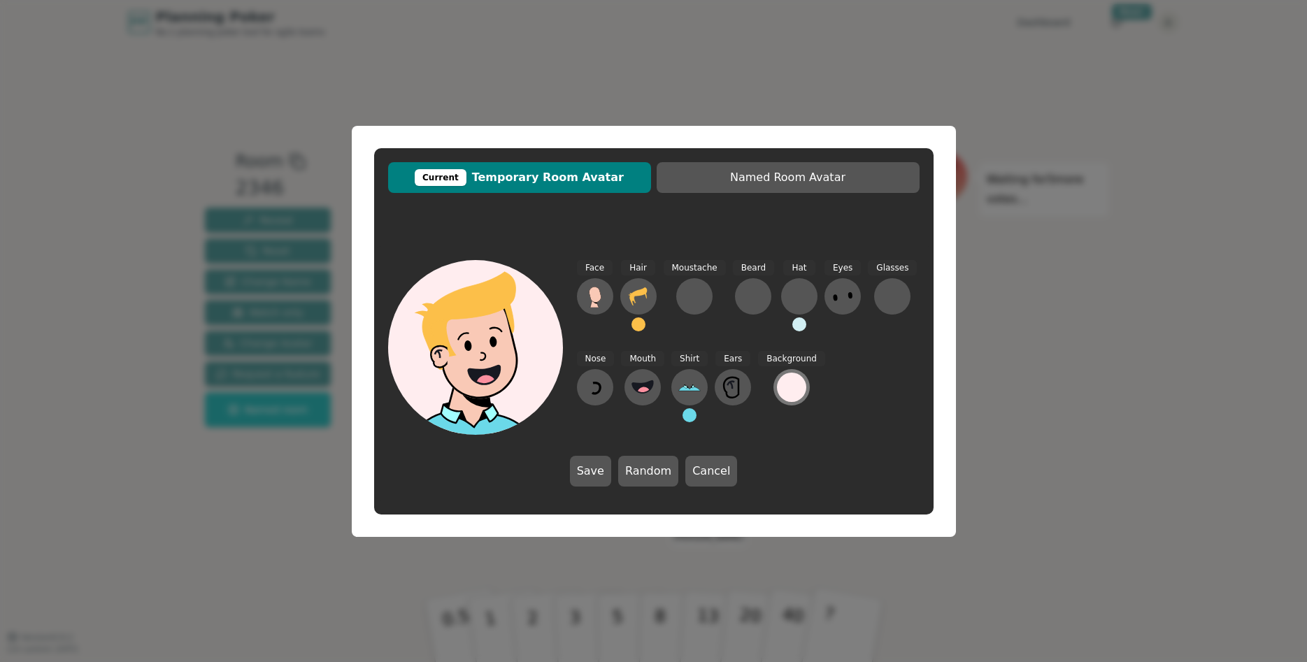
click at [777, 389] on div at bounding box center [791, 387] width 29 height 29
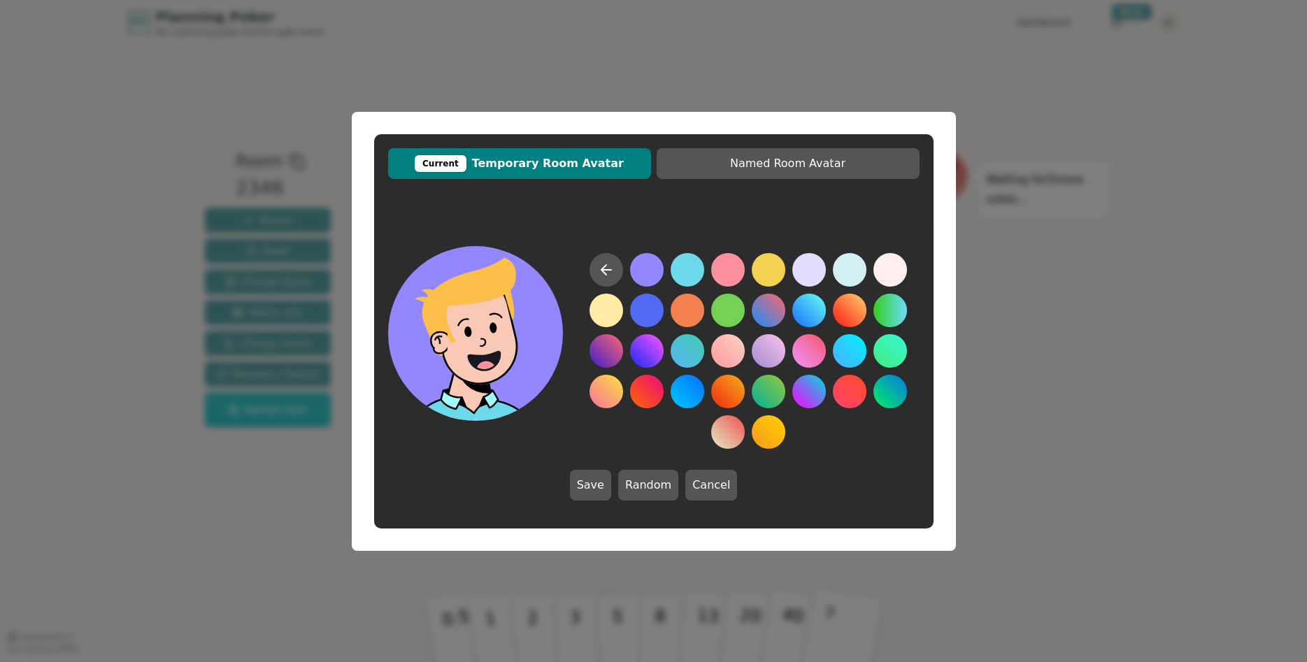
click at [655, 276] on button at bounding box center [647, 270] width 34 height 34
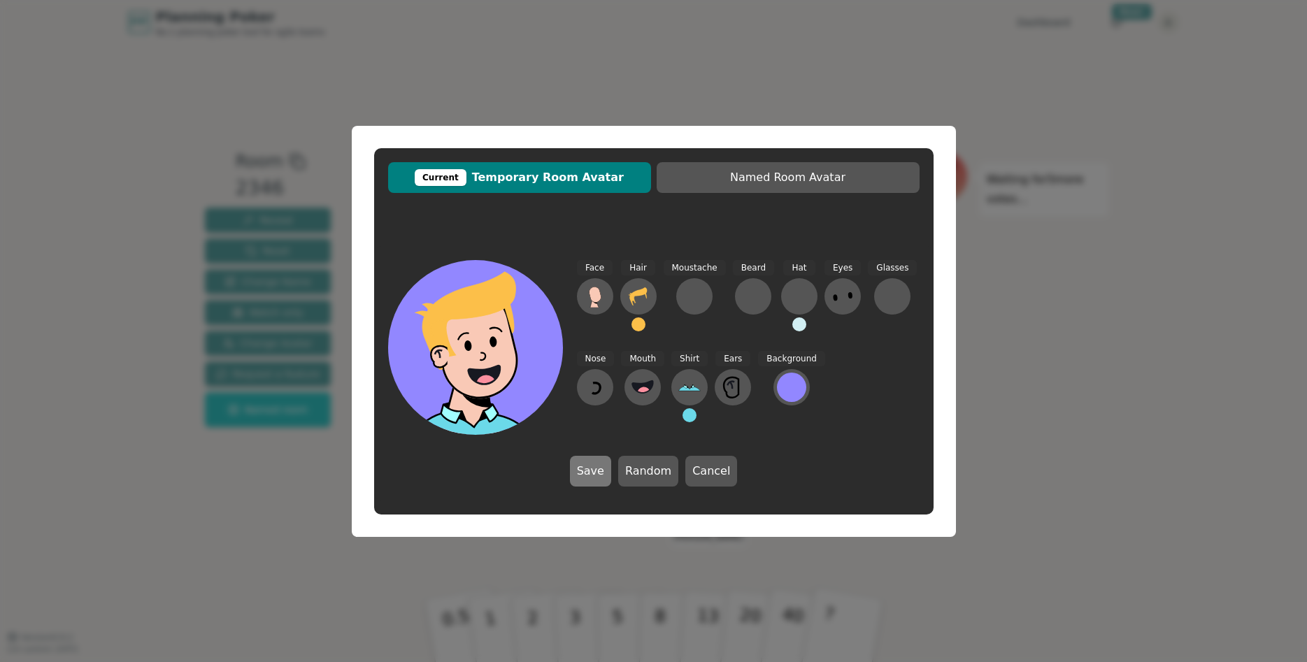
click at [594, 469] on button "Save" at bounding box center [590, 471] width 41 height 31
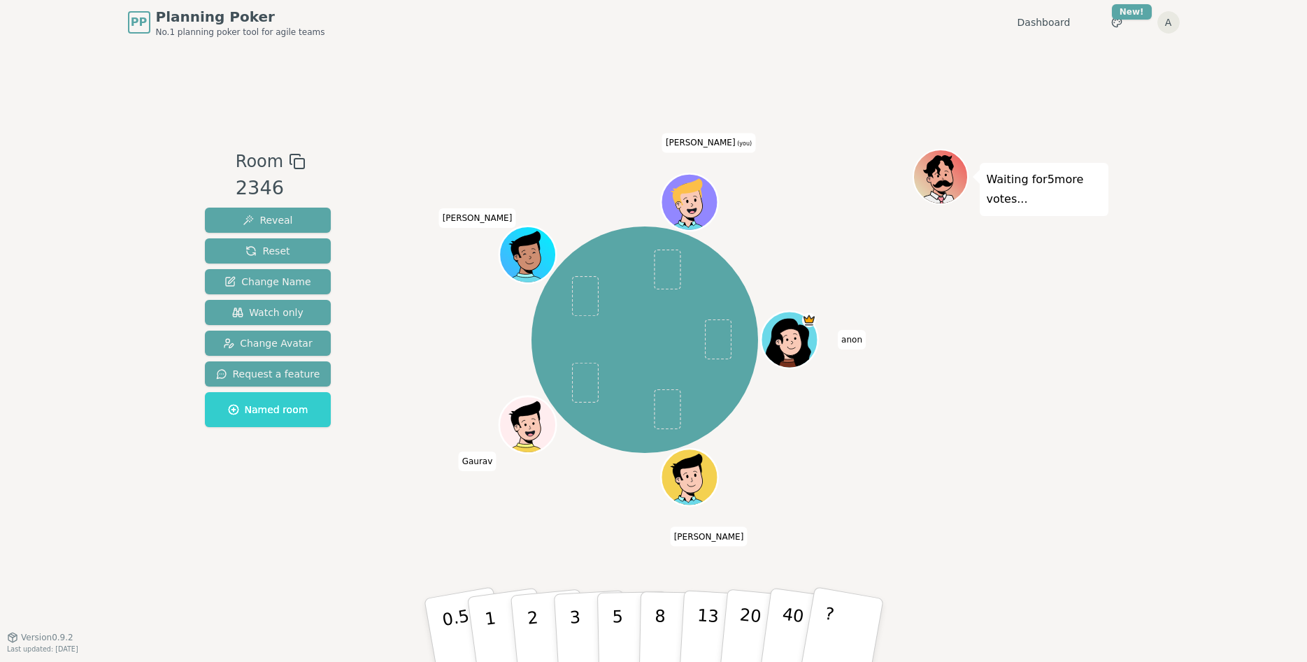
click at [690, 204] on icon at bounding box center [692, 204] width 6 height 5
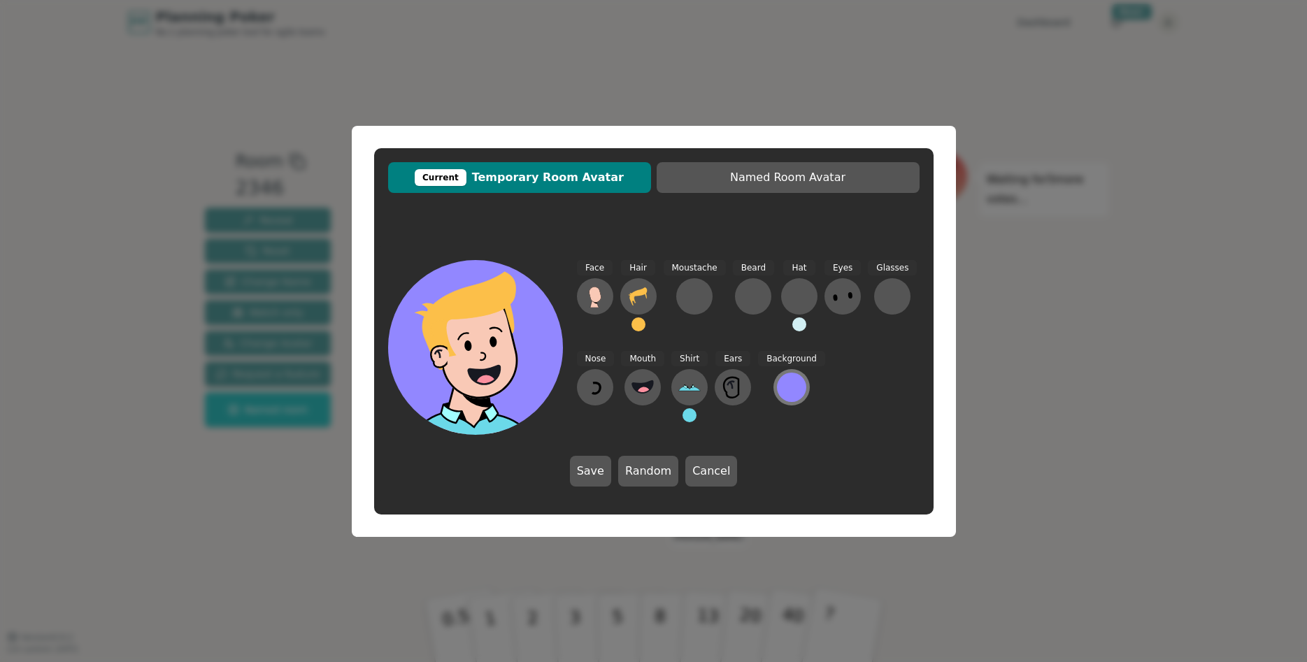
click at [780, 402] on div at bounding box center [791, 387] width 22 height 29
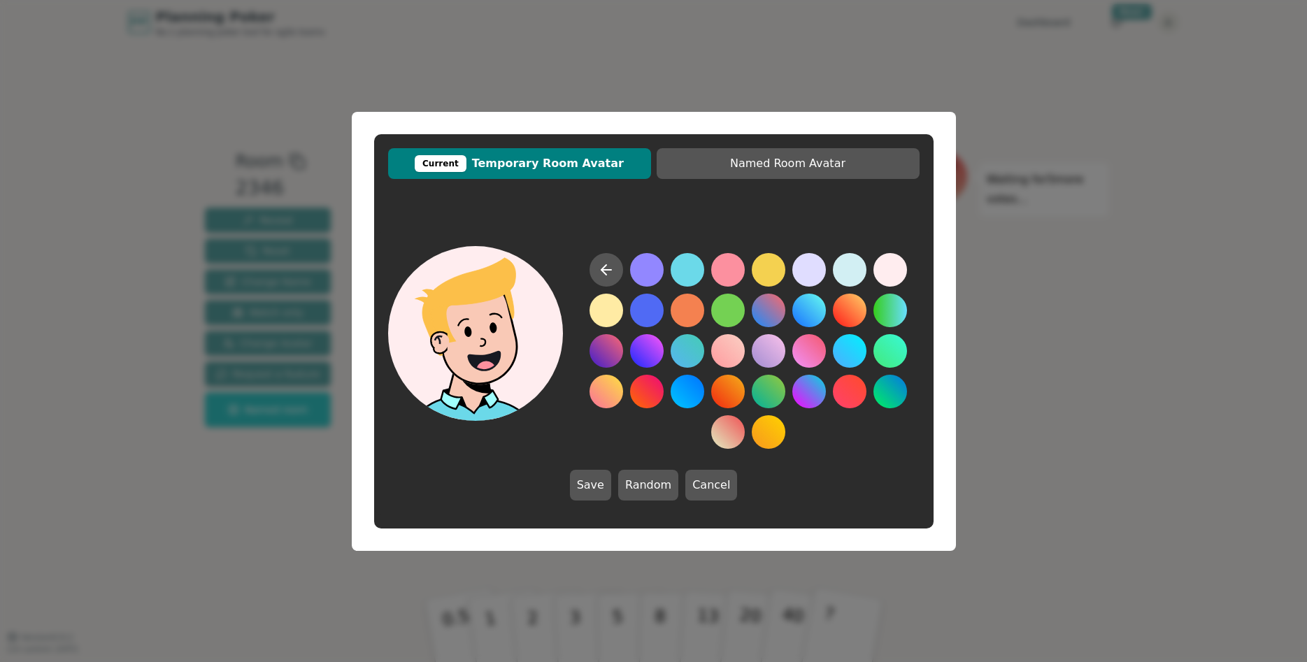
click at [890, 267] on button at bounding box center [890, 270] width 34 height 34
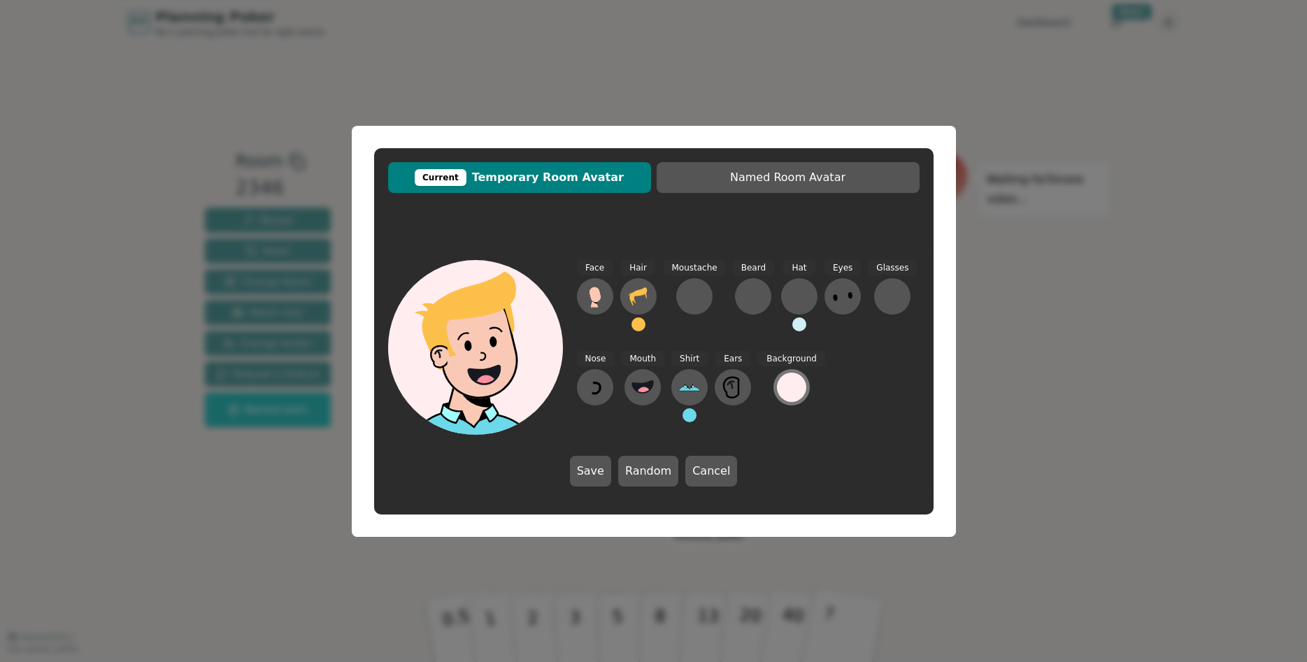
click at [777, 389] on div at bounding box center [791, 387] width 29 height 29
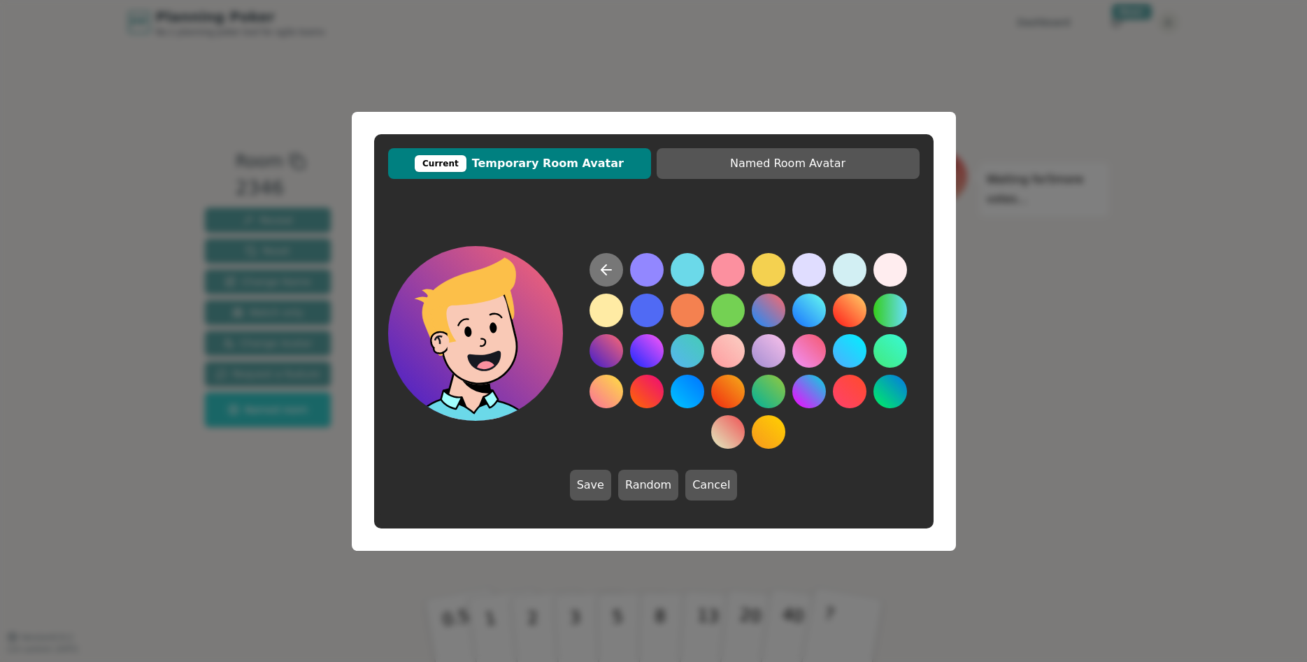
click at [608, 270] on icon at bounding box center [606, 270] width 10 height 0
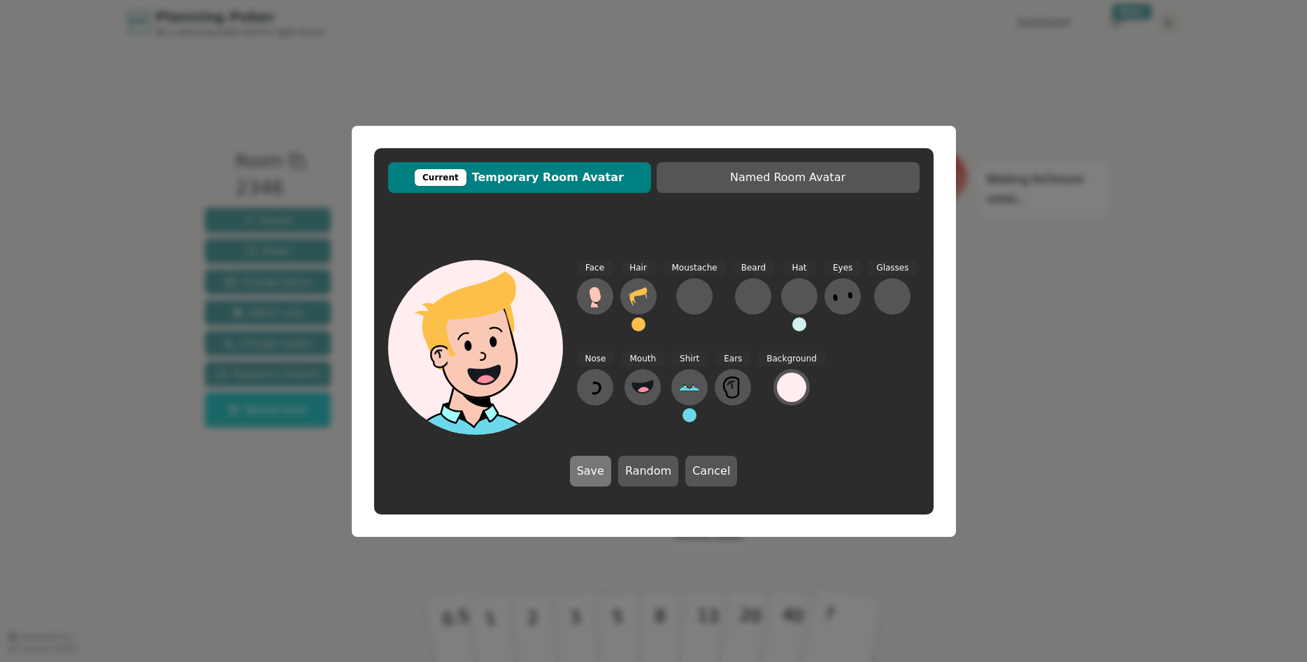
click at [585, 473] on button "Save" at bounding box center [590, 471] width 41 height 31
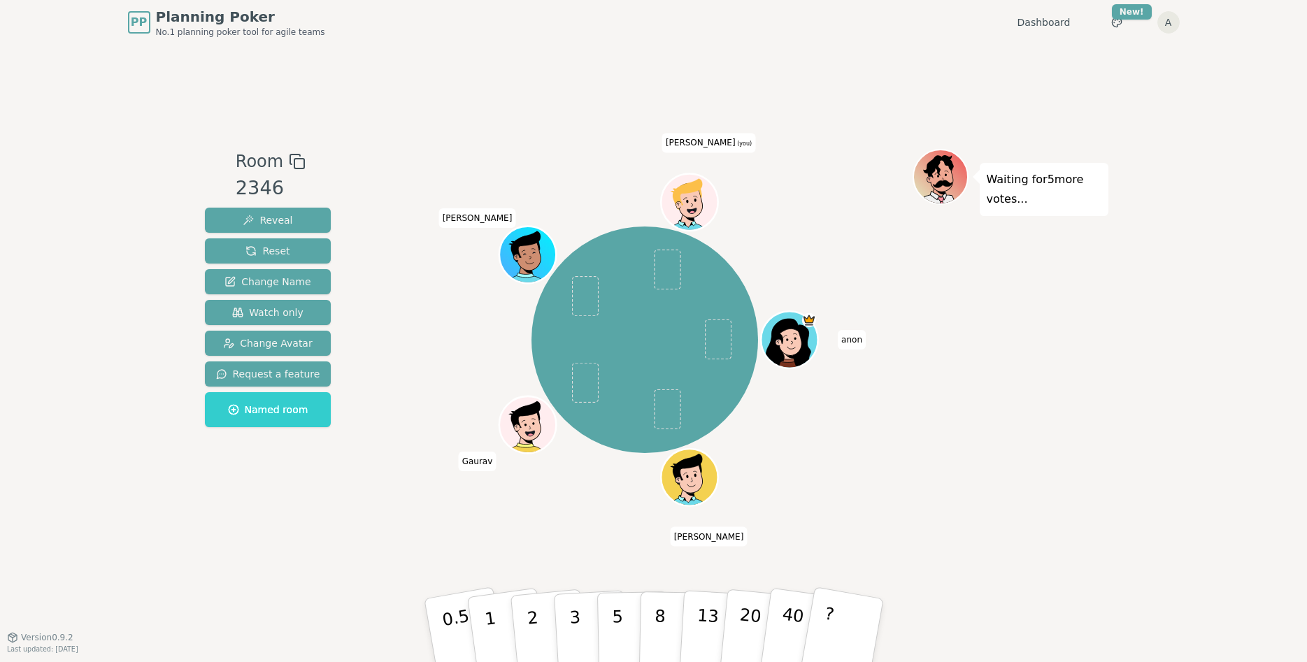
click at [690, 196] on icon at bounding box center [691, 198] width 44 height 6
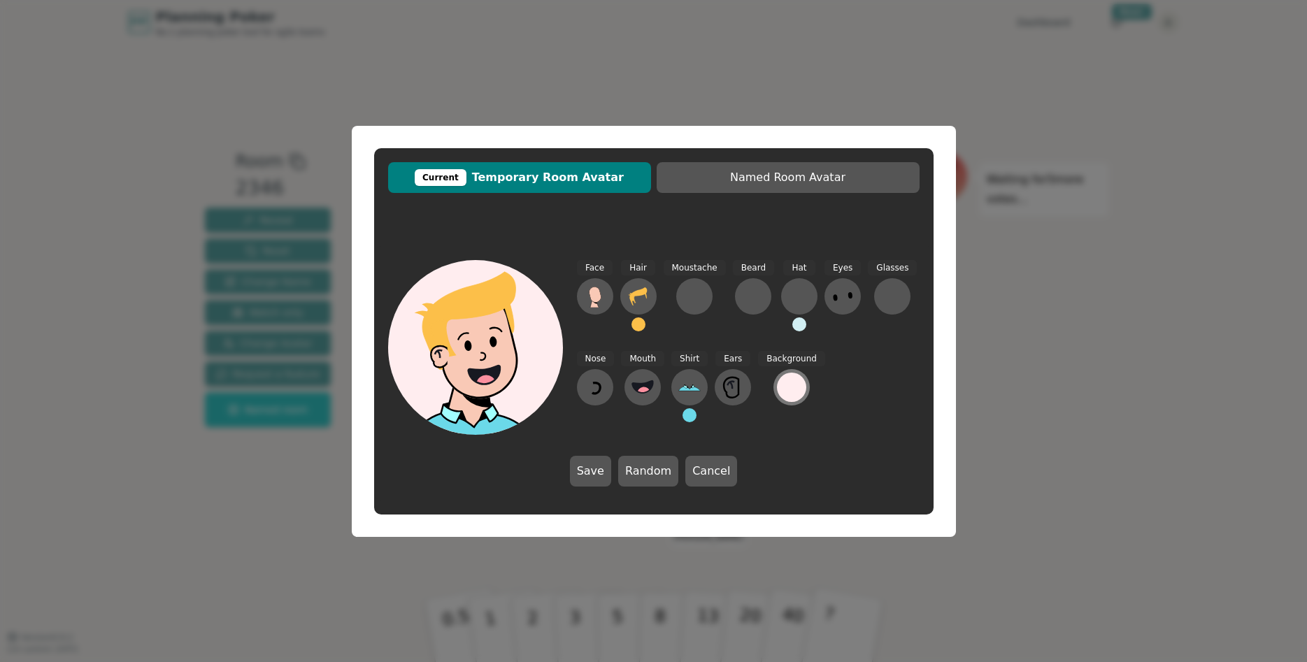
click at [792, 379] on div at bounding box center [791, 387] width 29 height 29
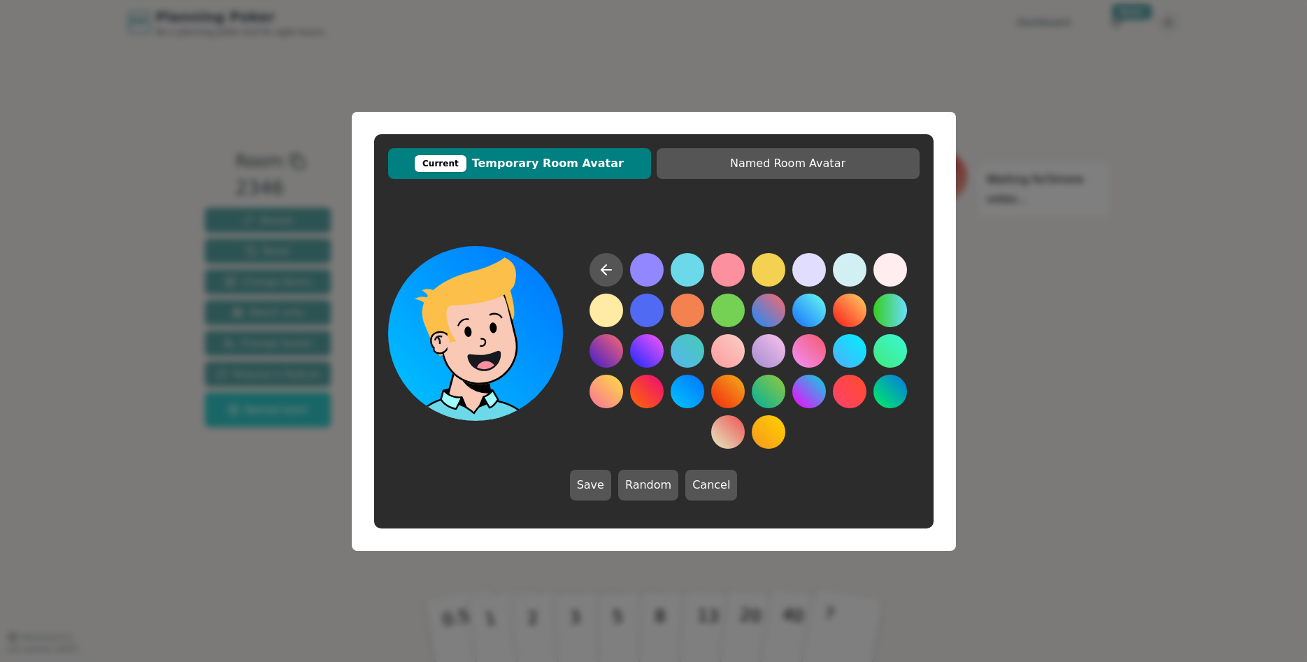
click at [695, 397] on button at bounding box center [688, 392] width 34 height 34
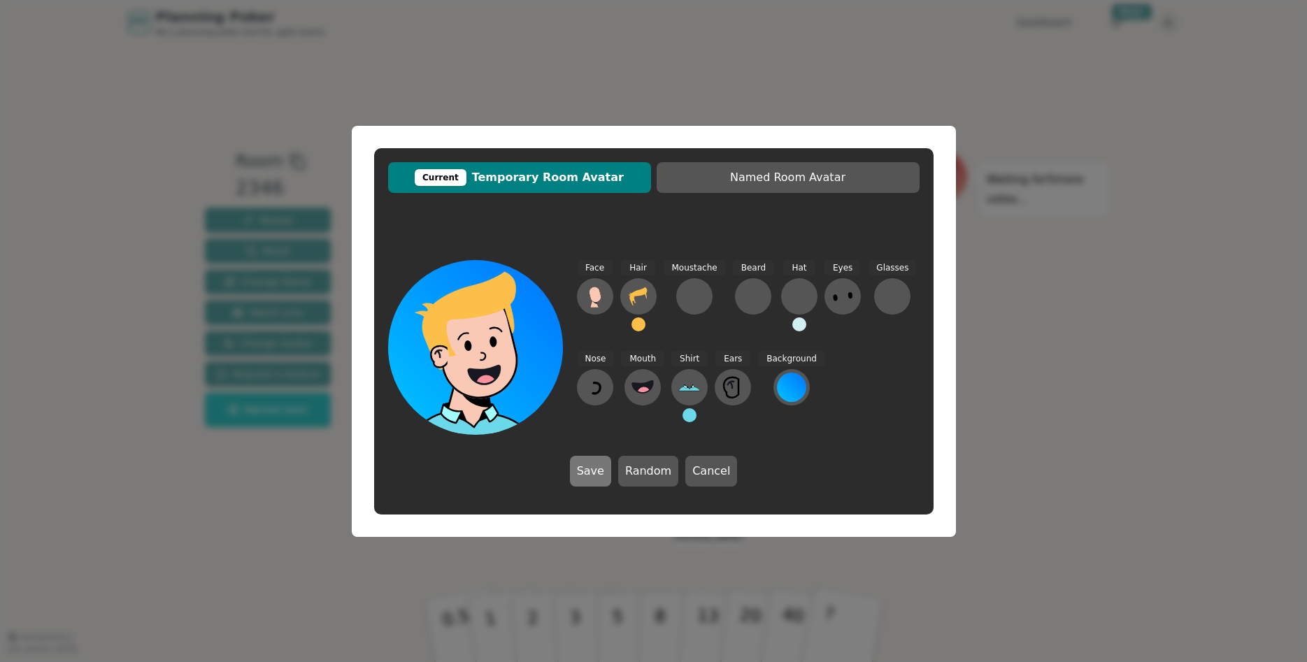
click at [597, 469] on button "Save" at bounding box center [590, 471] width 41 height 31
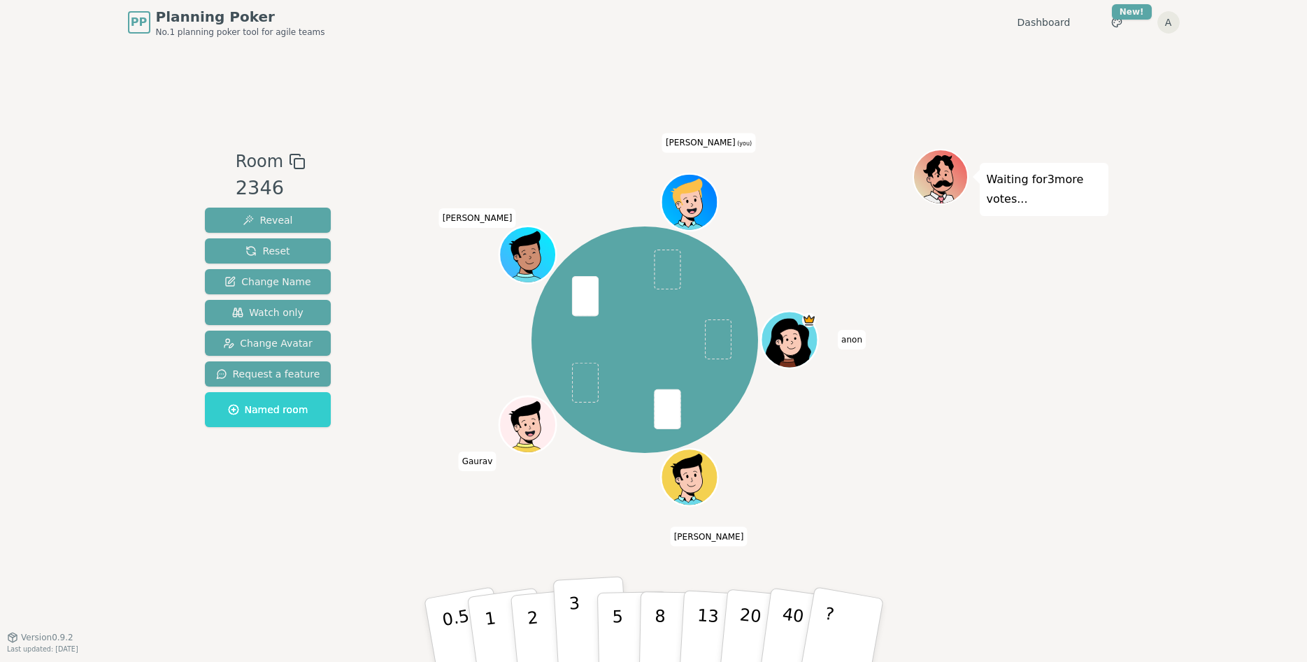
click at [571, 616] on p "3" at bounding box center [575, 632] width 15 height 76
click at [573, 618] on p "3" at bounding box center [575, 632] width 15 height 76
